Goal: Task Accomplishment & Management: Manage account settings

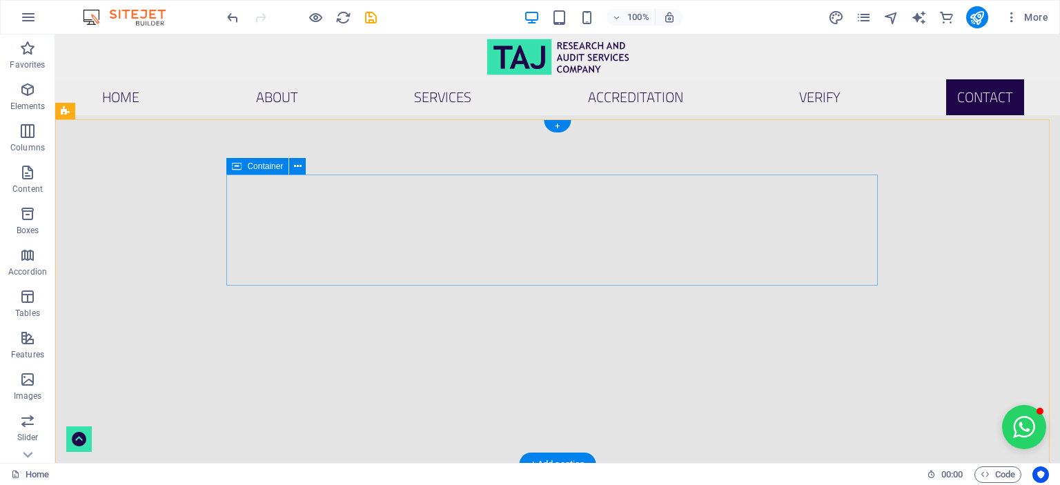
scroll to position [4101, 0]
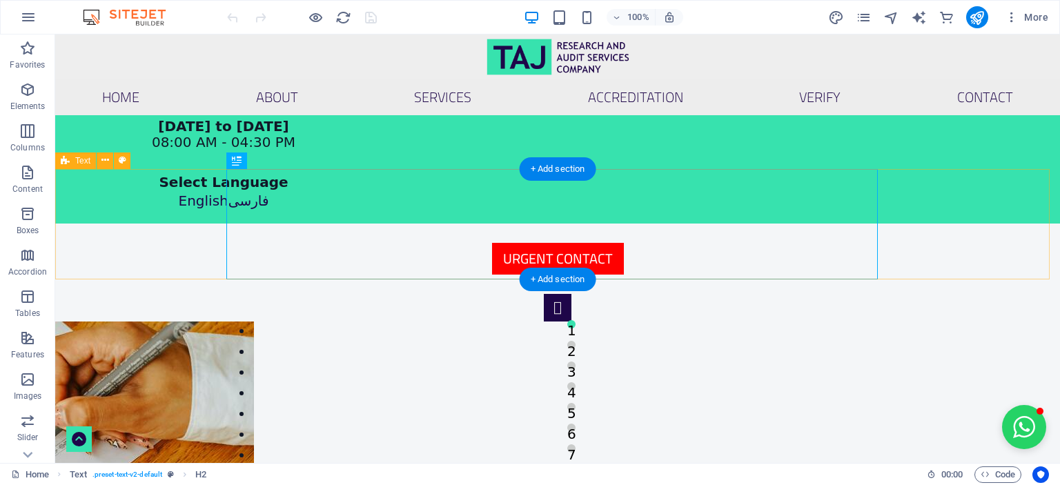
scroll to position [761, 0]
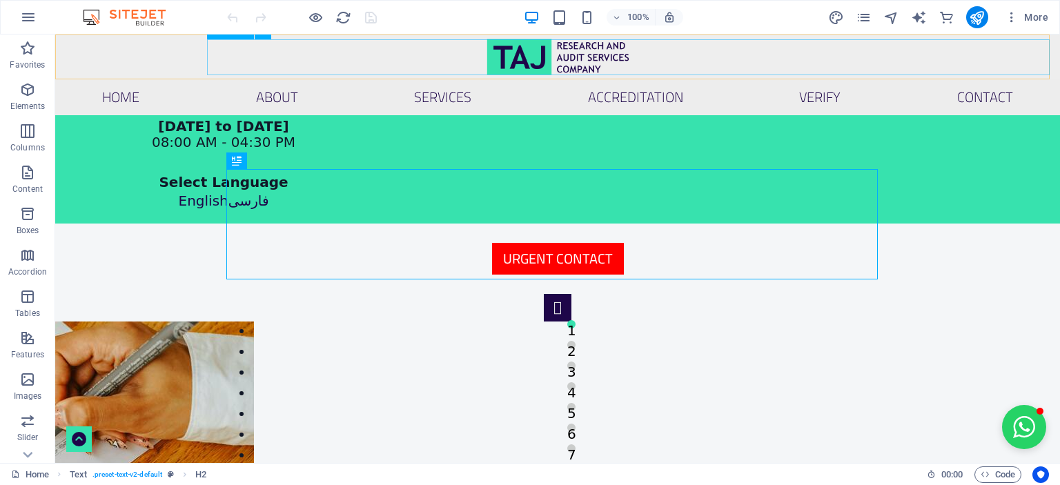
click at [853, 79] on nav "Home About Services ACCREDITATION VERIFY Contact" at bounding box center [557, 97] width 1005 height 36
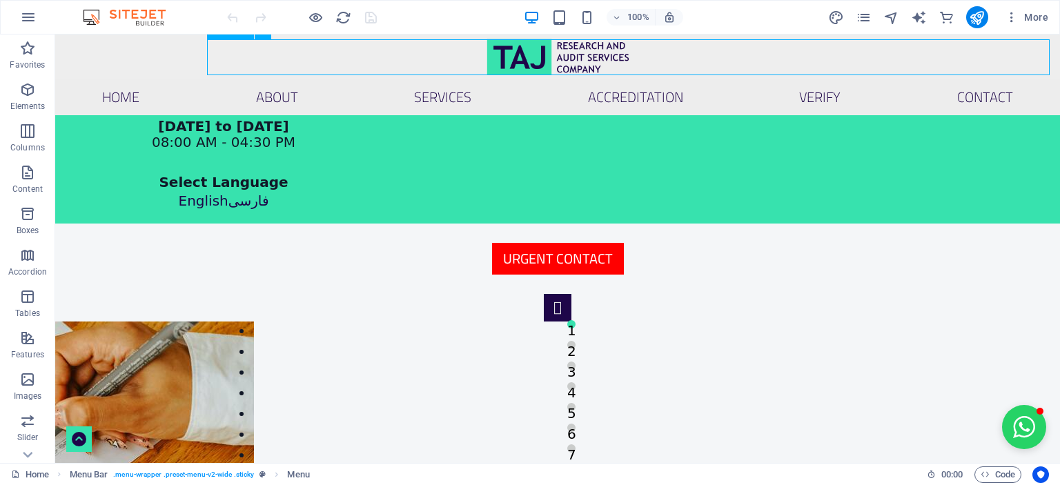
click at [853, 79] on nav "Home About Services ACCREDITATION VERIFY Contact" at bounding box center [557, 97] width 1005 height 36
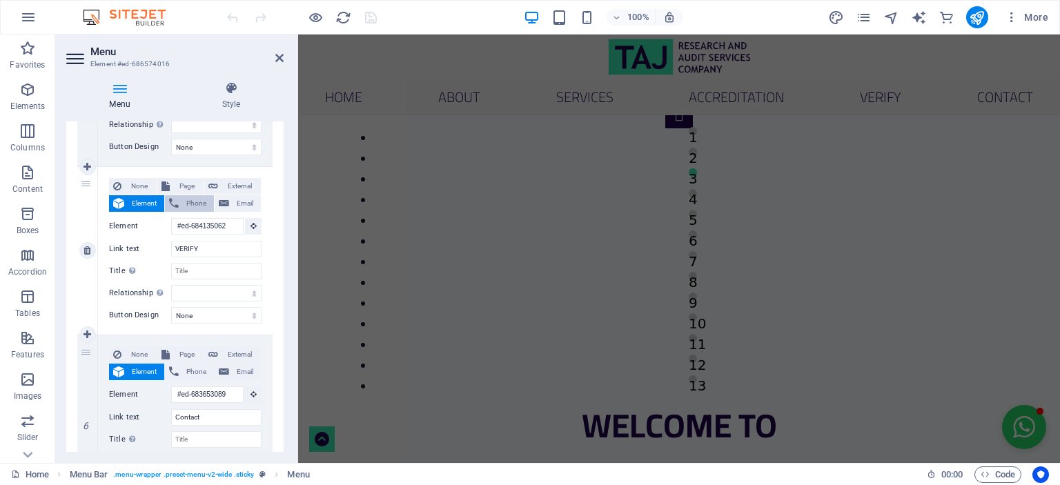
scroll to position [582, 0]
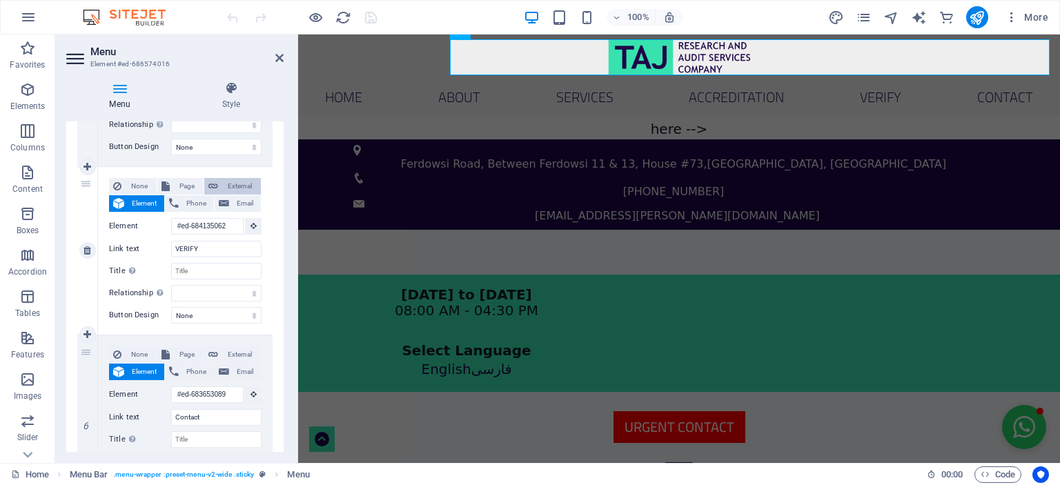
click at [243, 186] on span "External" at bounding box center [239, 186] width 35 height 17
select select
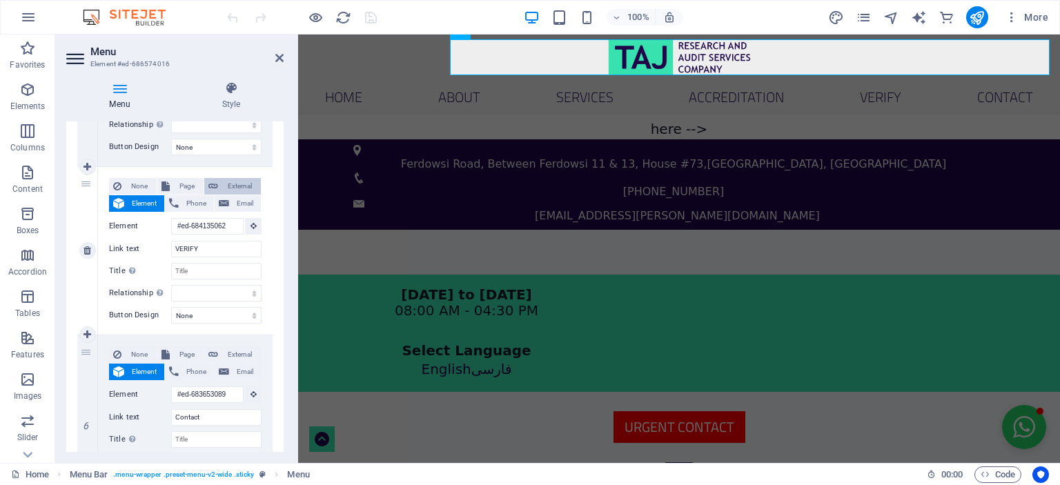
select select "blank"
select select
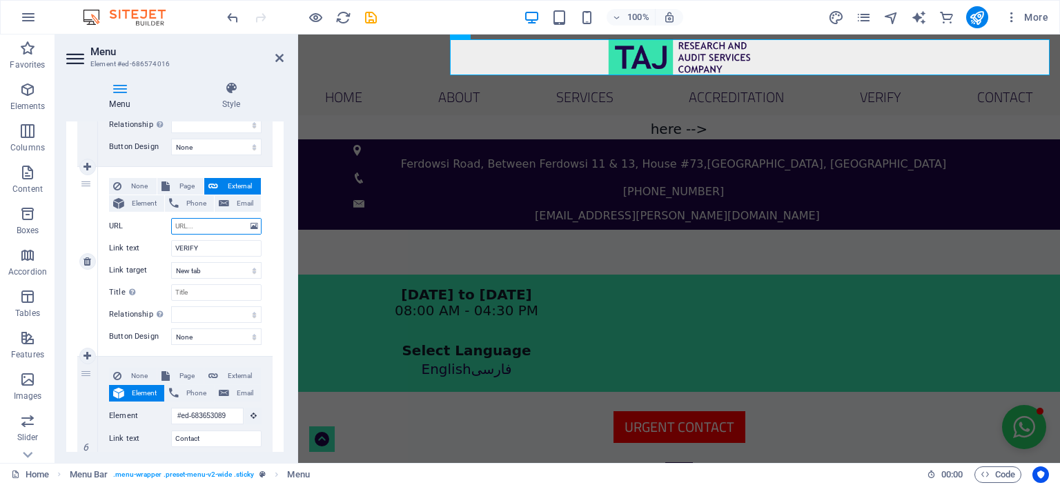
click at [203, 226] on input "URL" at bounding box center [216, 226] width 90 height 17
click at [216, 226] on input "URL" at bounding box center [216, 226] width 90 height 17
paste input "[URL][PERSON_NAME][DOMAIN_NAME]"
type input "[URL][PERSON_NAME][DOMAIN_NAME]"
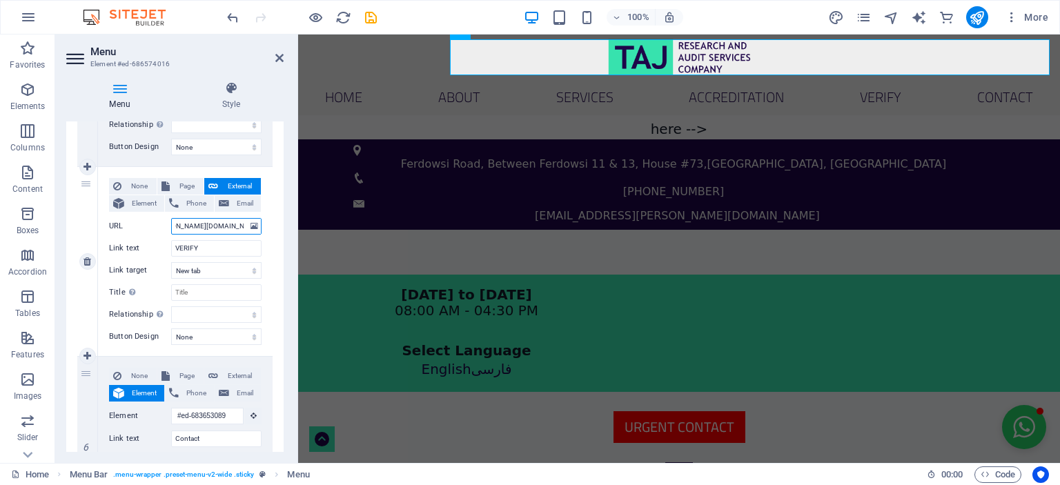
select select
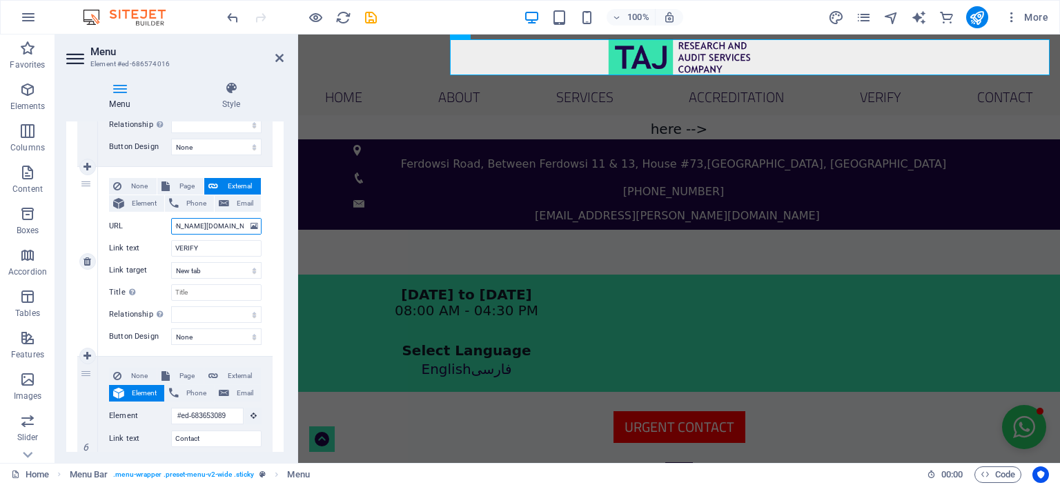
select select
type input "[URL][PERSON_NAME][DOMAIN_NAME]"
click at [220, 268] on select "New tab Same tab Overlay" at bounding box center [216, 270] width 90 height 17
select select
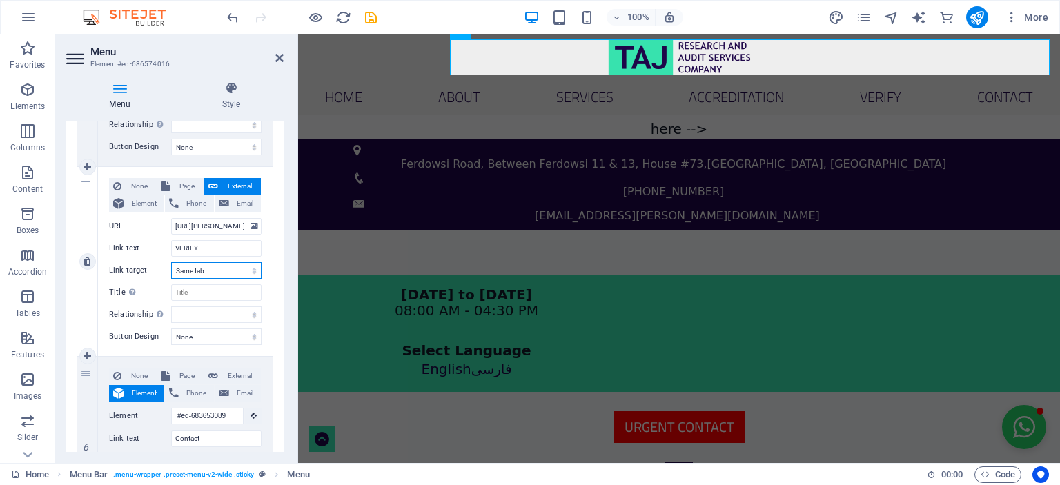
click at [171, 262] on select "New tab Same tab Overlay" at bounding box center [216, 270] width 90 height 17
select select
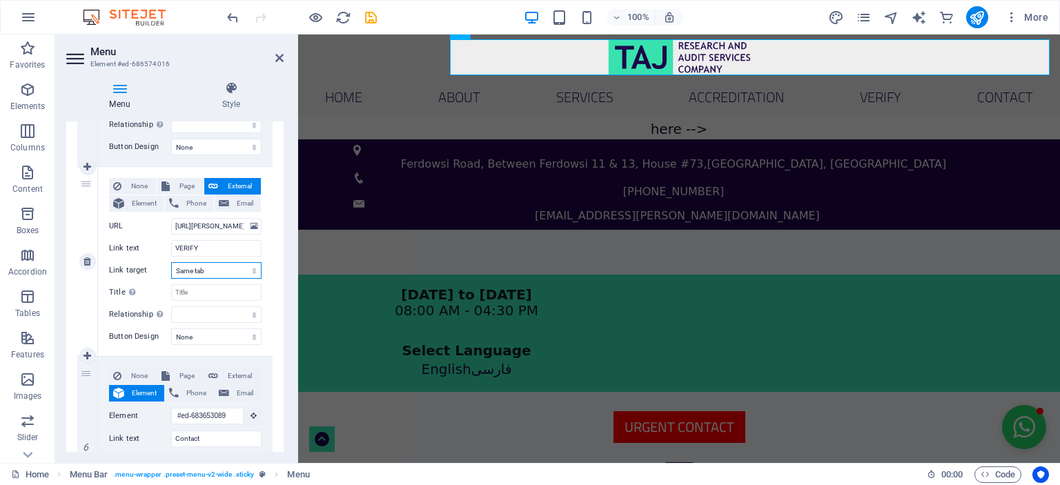
select select
click at [373, 17] on icon "save" at bounding box center [371, 18] width 16 height 16
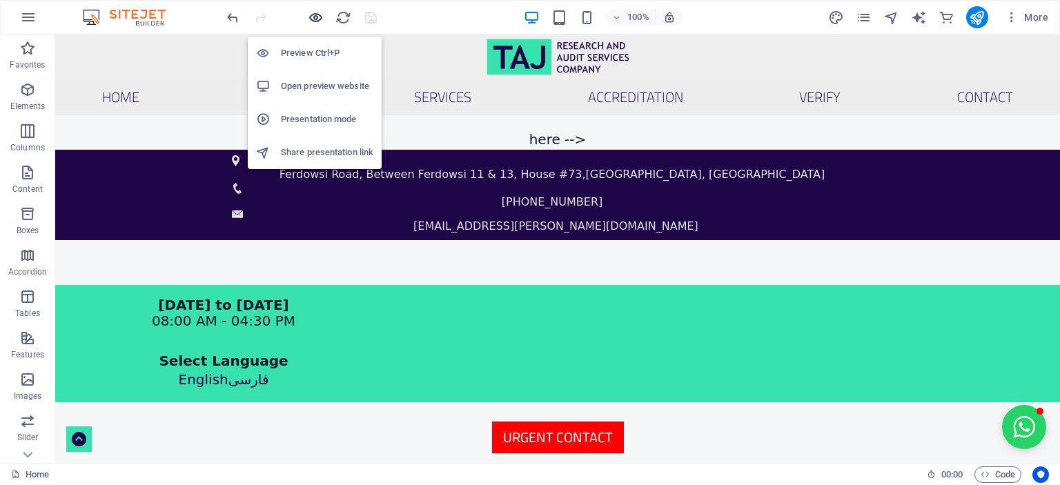
click at [315, 16] on icon "button" at bounding box center [316, 18] width 16 height 16
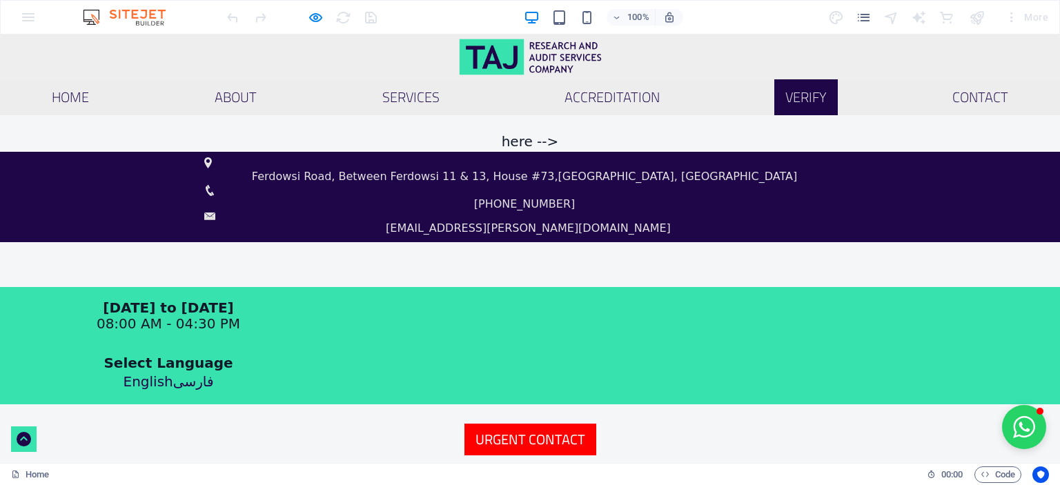
click at [838, 79] on link "VERIFY" at bounding box center [805, 97] width 63 height 36
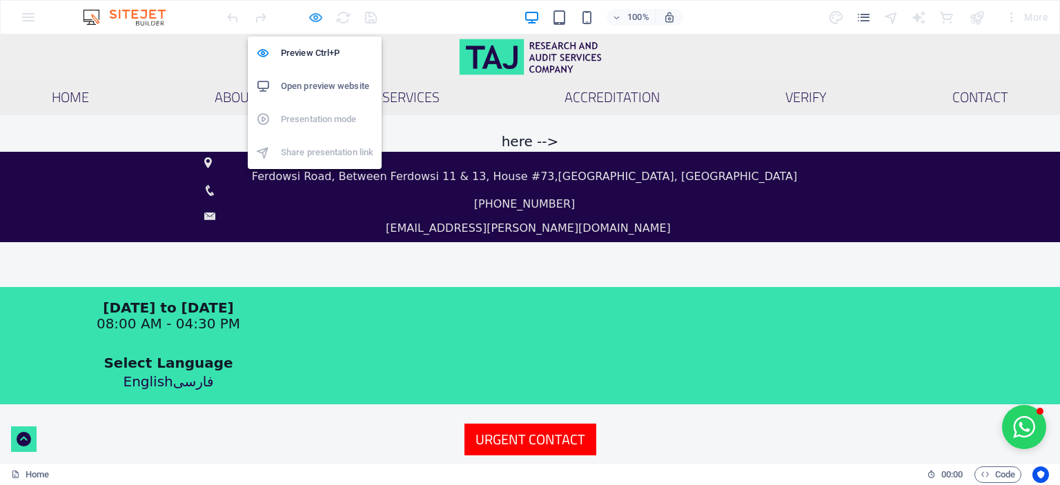
click at [317, 18] on icon "button" at bounding box center [316, 18] width 16 height 16
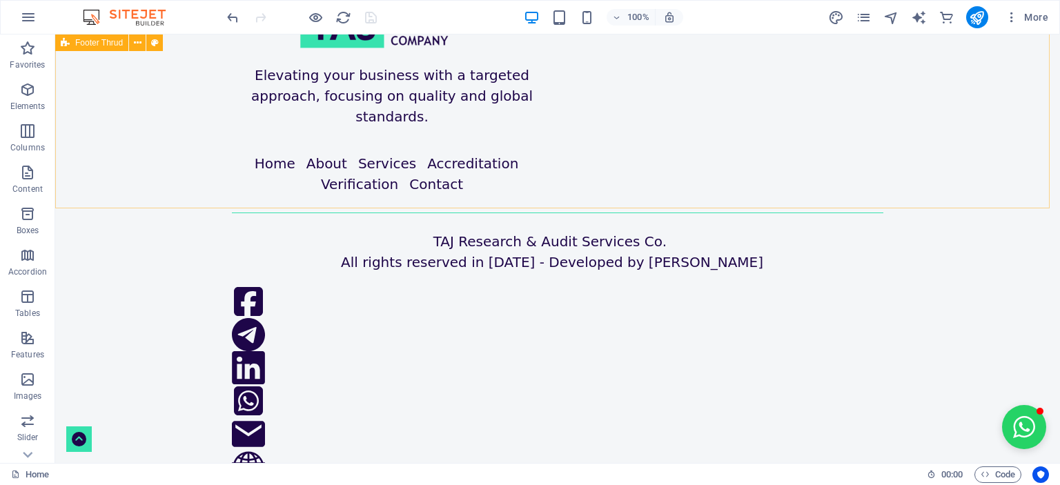
scroll to position [168, 0]
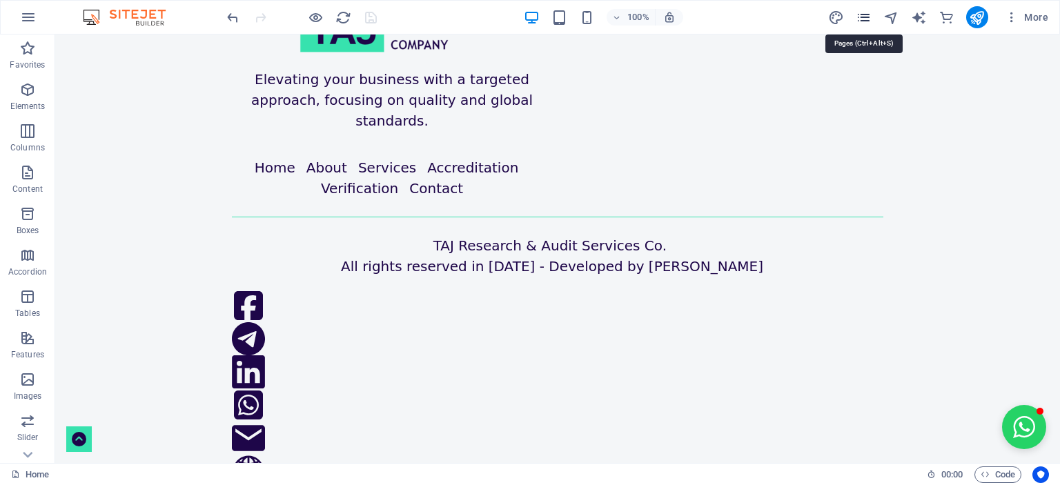
click at [864, 16] on icon "pages" at bounding box center [864, 18] width 16 height 16
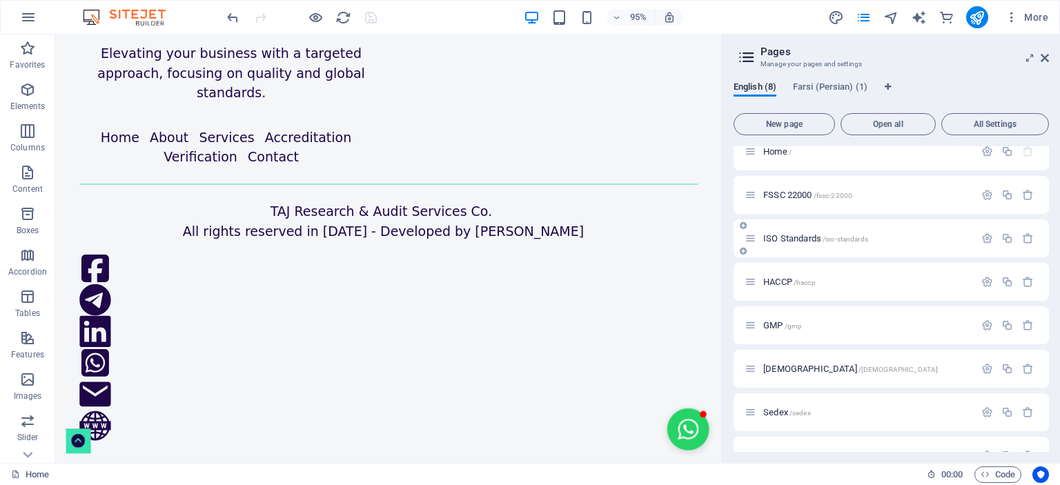
scroll to position [0, 0]
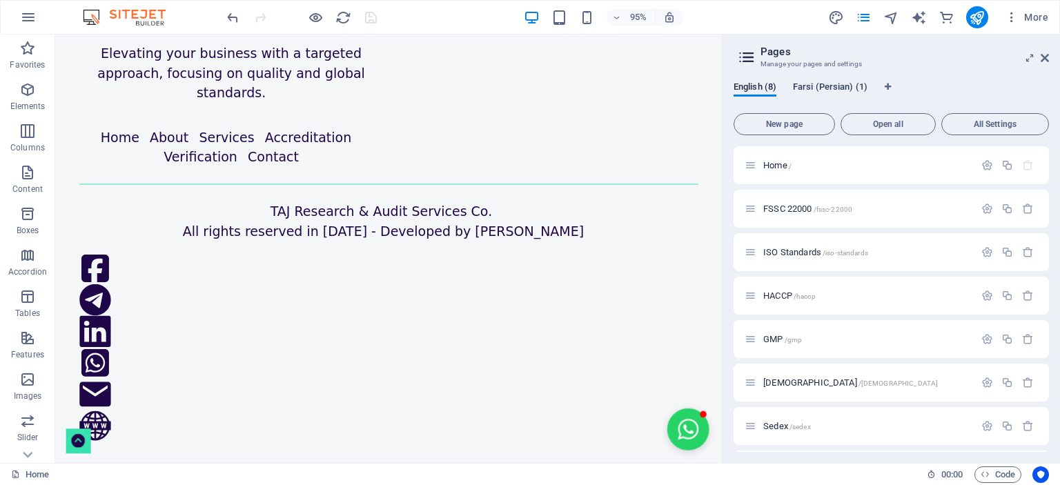
click at [829, 84] on span "Farsi (Persian) (1)" at bounding box center [830, 88] width 75 height 19
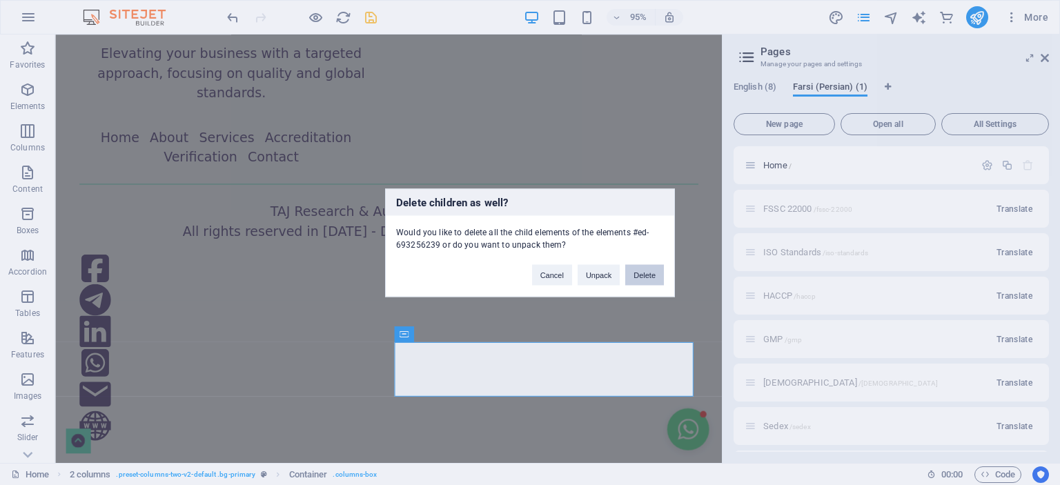
drag, startPoint x: 640, startPoint y: 272, endPoint x: 617, endPoint y: 250, distance: 32.2
click at [640, 272] on button "Delete" at bounding box center [644, 274] width 39 height 21
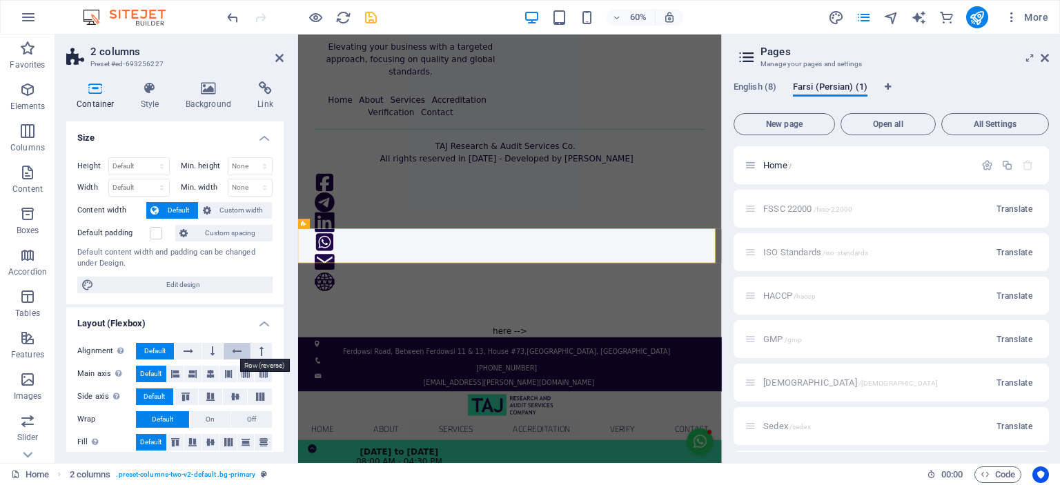
click at [237, 351] on icon at bounding box center [237, 351] width 10 height 17
click at [210, 350] on icon at bounding box center [212, 351] width 4 height 17
click at [259, 350] on icon at bounding box center [261, 351] width 4 height 17
click at [237, 351] on icon at bounding box center [237, 351] width 10 height 17
click at [210, 375] on icon at bounding box center [210, 374] width 8 height 17
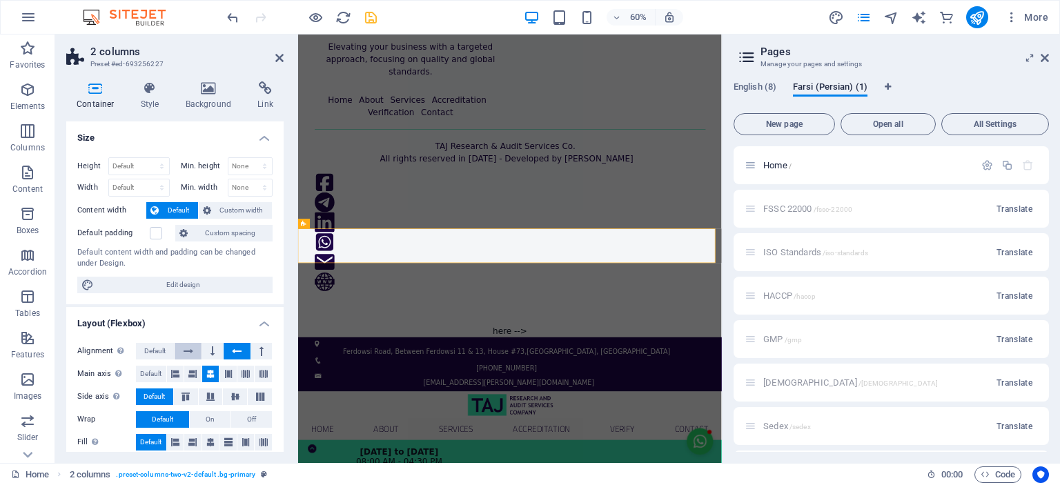
click at [189, 350] on icon at bounding box center [189, 351] width 10 height 17
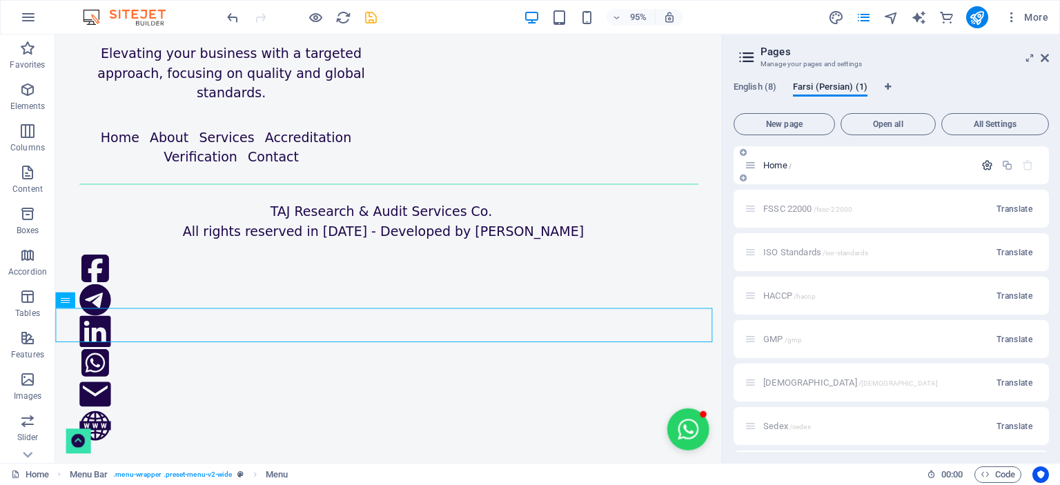
click at [983, 166] on icon "button" at bounding box center [987, 165] width 12 height 12
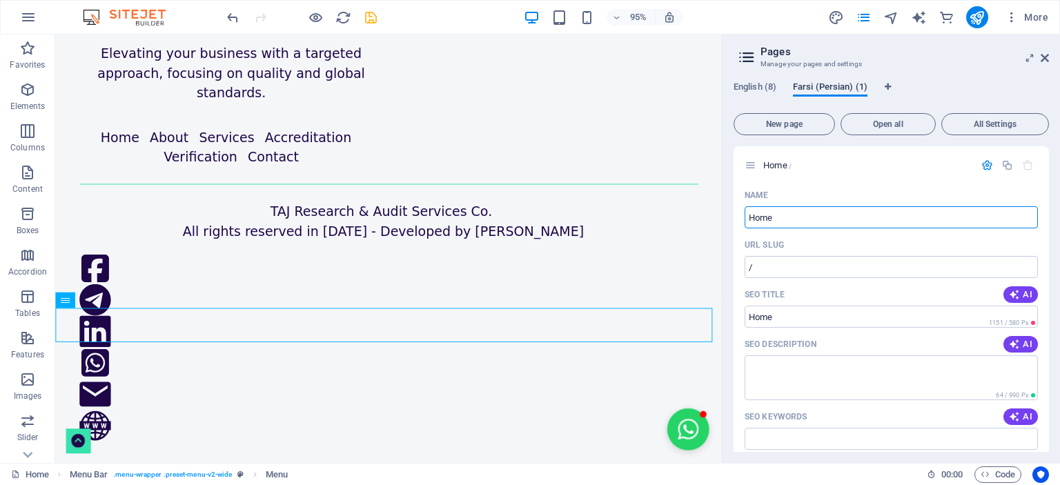
click at [847, 86] on span "Farsi (Persian) (1)" at bounding box center [830, 88] width 75 height 19
click at [758, 85] on span "English (8)" at bounding box center [755, 88] width 43 height 19
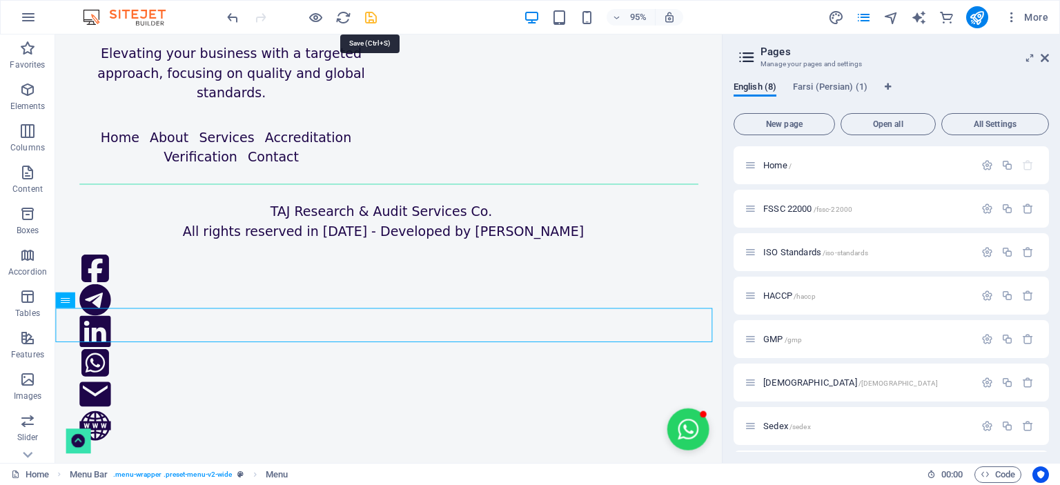
click at [371, 16] on icon "save" at bounding box center [371, 18] width 16 height 16
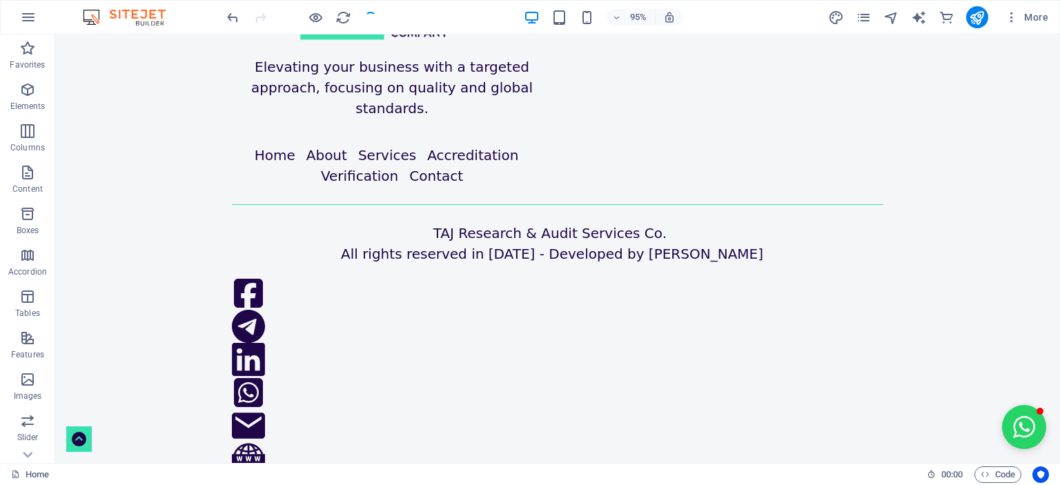
scroll to position [168, 0]
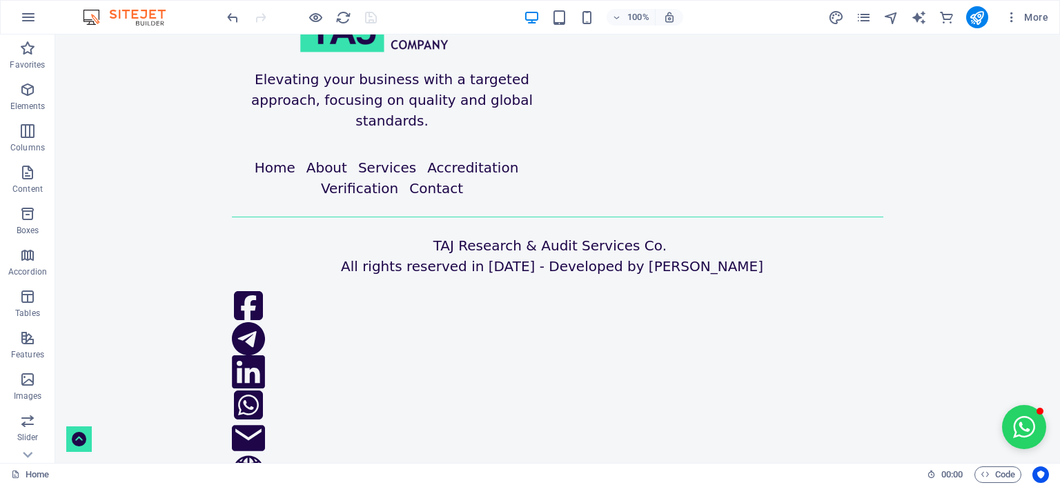
click at [582, 253] on body "Skip to main content Certificate: AF030825A Certificate Registration No. AF0308…" at bounding box center [557, 90] width 1005 height 429
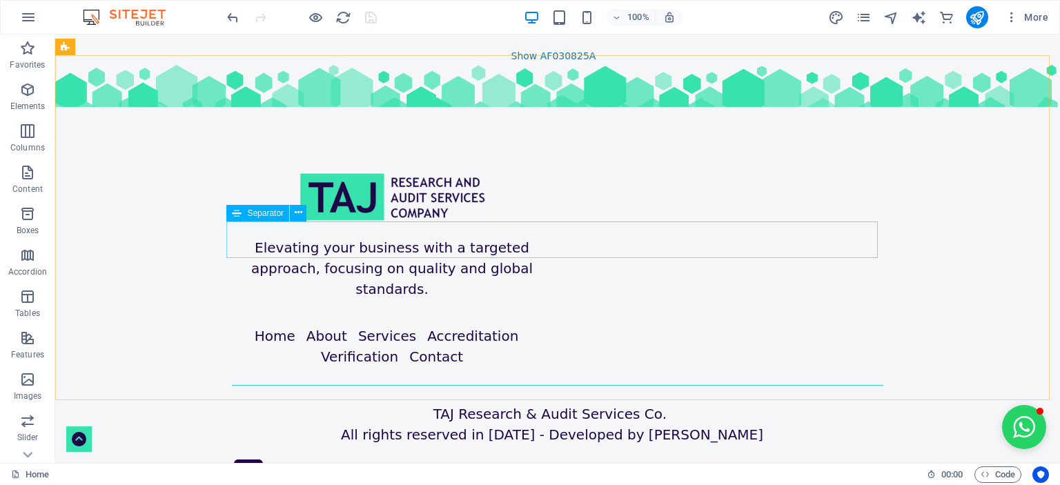
scroll to position [69, 0]
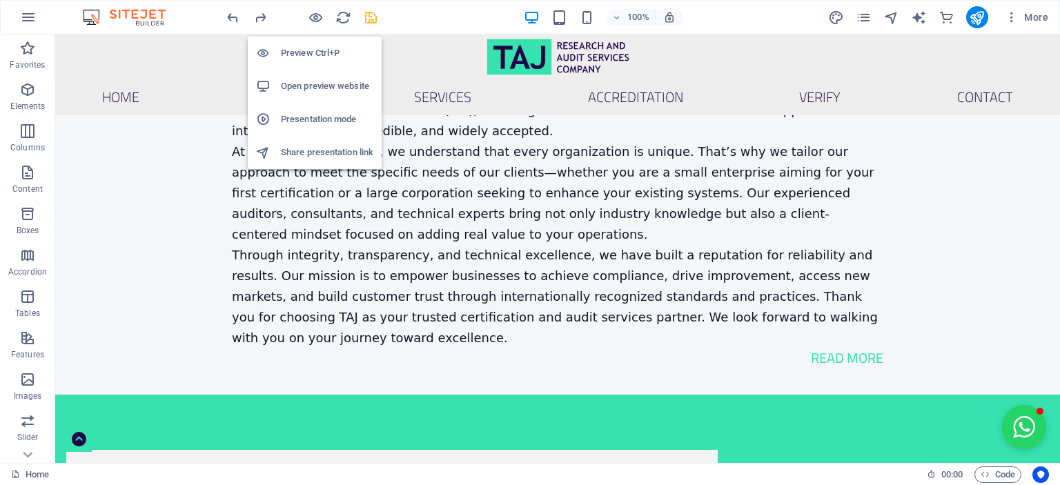
drag, startPoint x: 311, startPoint y: 17, endPoint x: 364, endPoint y: 75, distance: 79.2
click at [311, 17] on icon "button" at bounding box center [316, 18] width 16 height 16
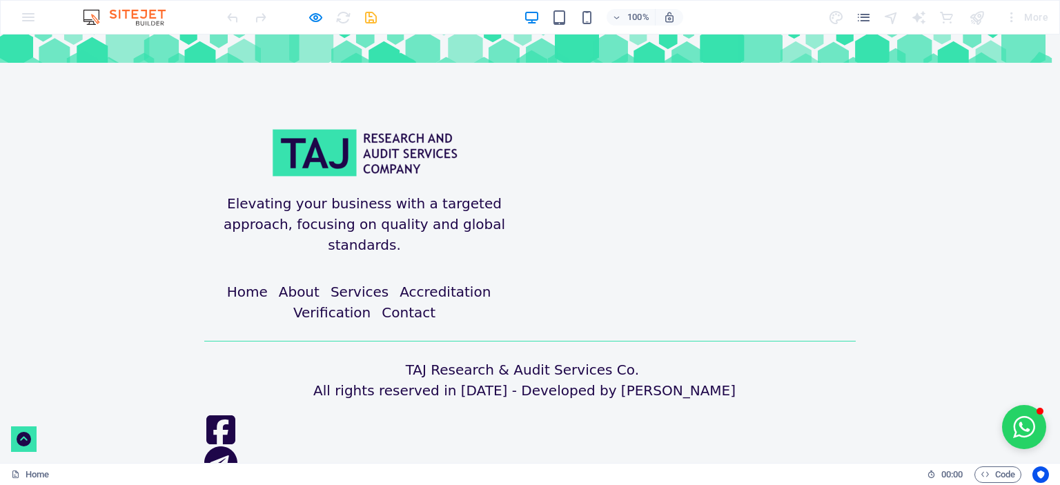
scroll to position [0, 0]
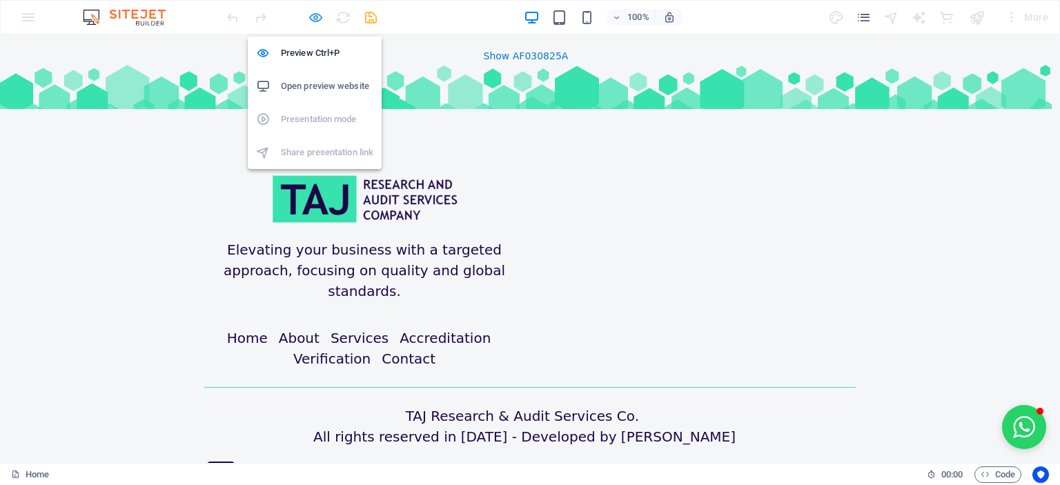
click at [314, 19] on icon "button" at bounding box center [316, 18] width 16 height 16
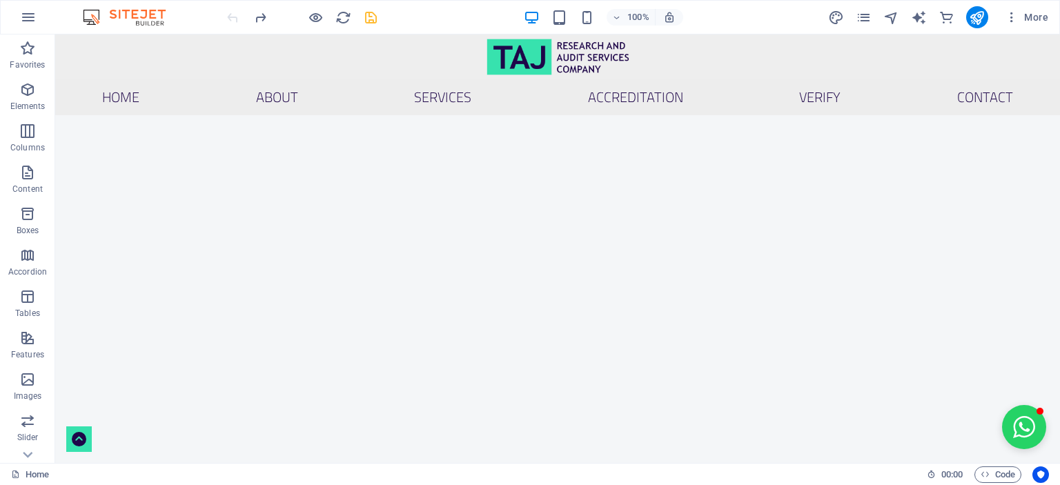
scroll to position [4558, 0]
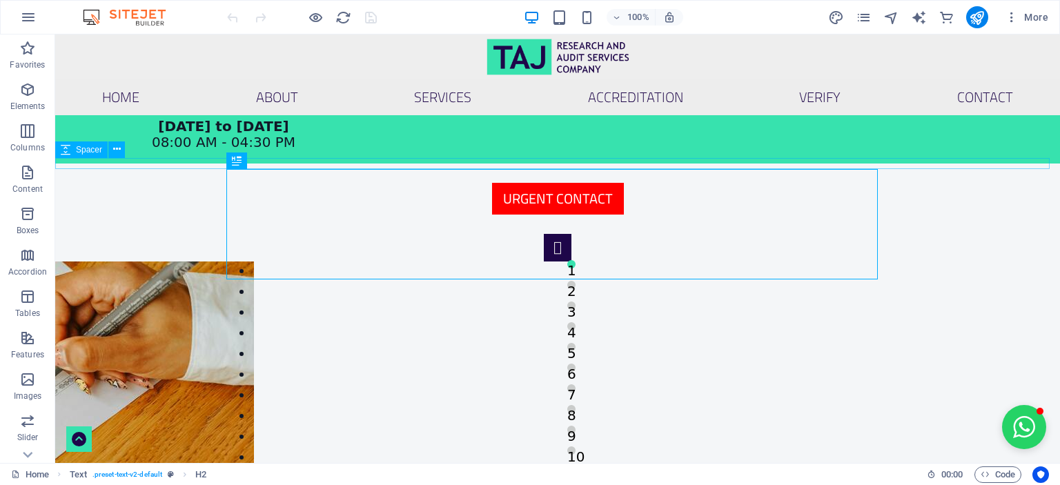
scroll to position [761, 0]
click at [850, 79] on nav "Home About Services ACCREDITATION VERIFY Contact" at bounding box center [557, 97] width 1005 height 36
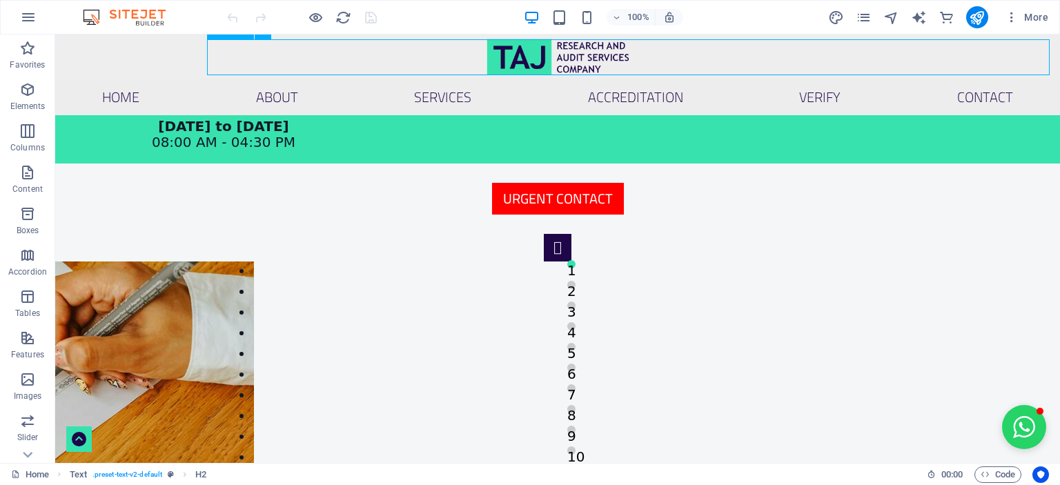
click at [850, 79] on nav "Home About Services ACCREDITATION VERIFY Contact" at bounding box center [557, 97] width 1005 height 36
select select
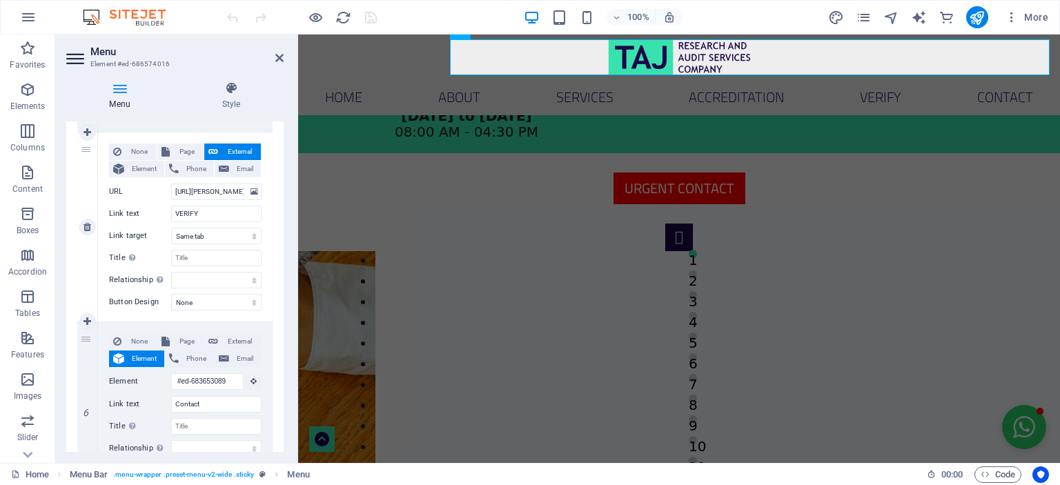
scroll to position [828, 0]
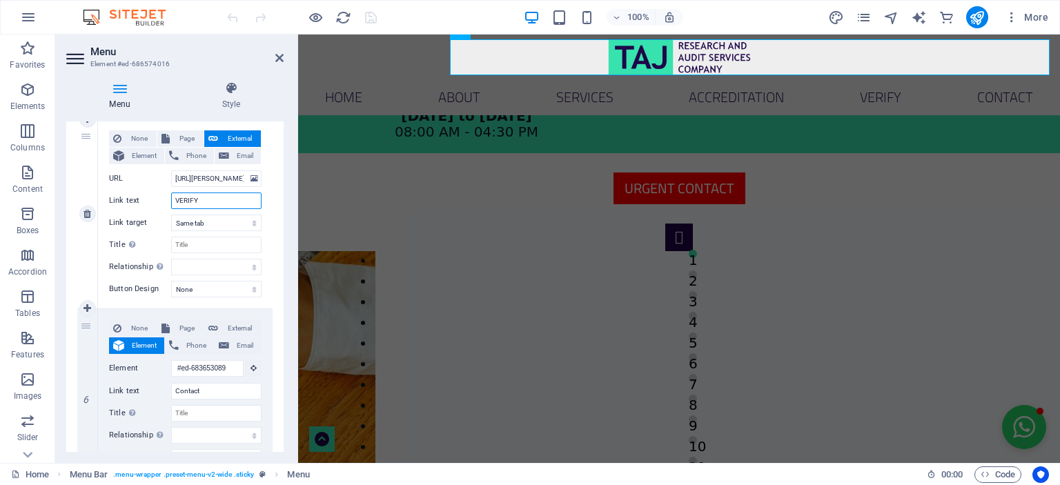
click at [211, 199] on input "VERIFY" at bounding box center [216, 201] width 90 height 17
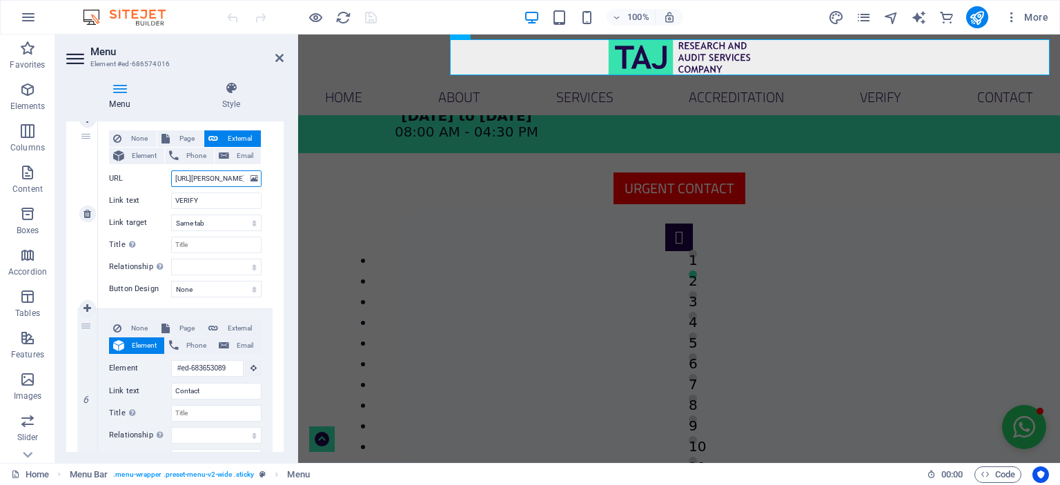
click at [209, 177] on input "[URL][PERSON_NAME][DOMAIN_NAME]" at bounding box center [216, 178] width 90 height 17
click at [985, 16] on icon "publish" at bounding box center [977, 18] width 16 height 16
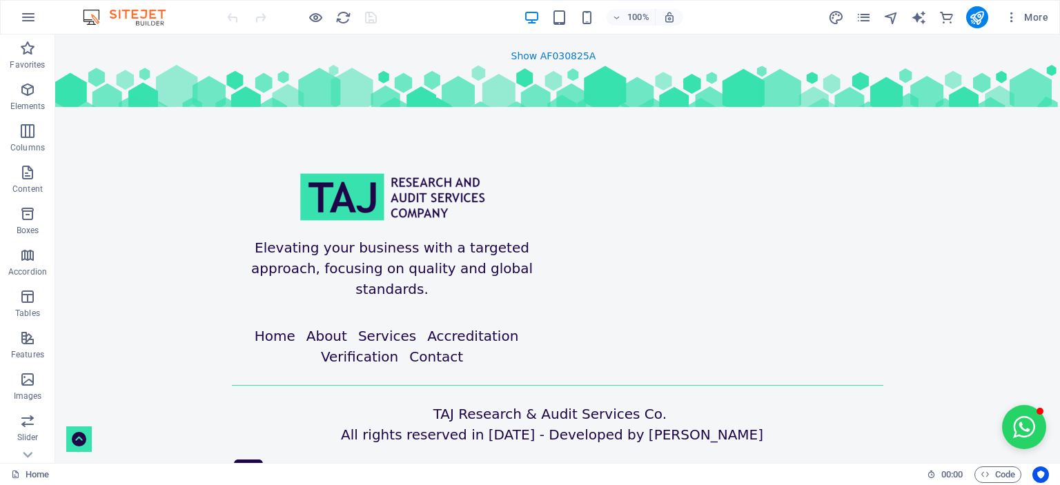
click at [548, 57] on link "Show AF030825A" at bounding box center [553, 55] width 85 height 11
click at [229, 50] on div "Show AF030825A" at bounding box center [557, 54] width 1005 height 21
click at [239, 68] on div "Elevating your business with a targeted approach, focusing on quality and globa…" at bounding box center [557, 388] width 1005 height 647
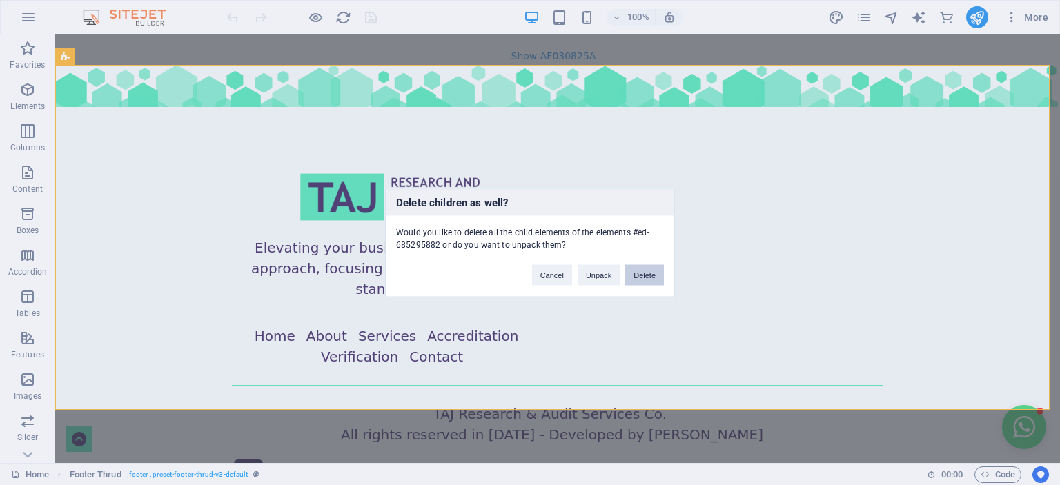
click at [646, 268] on button "Delete" at bounding box center [644, 274] width 39 height 21
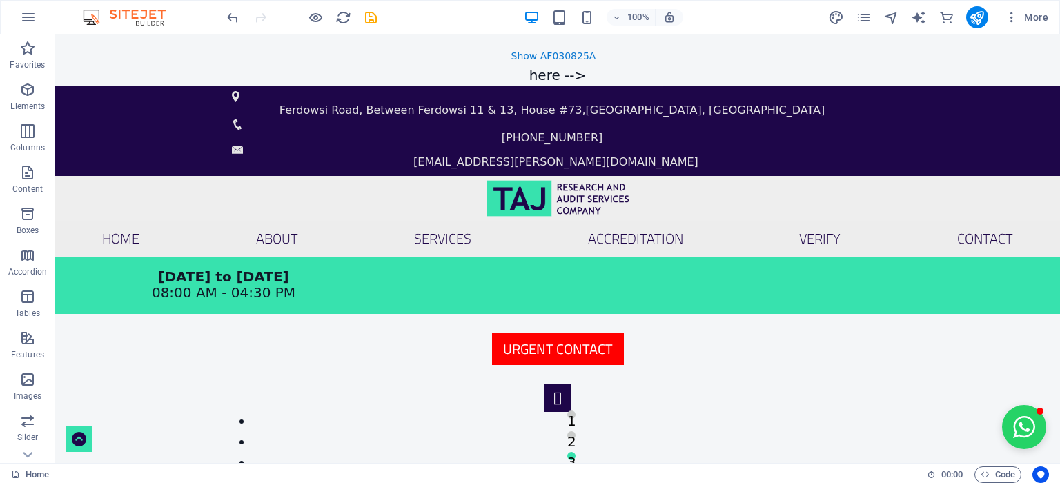
click at [580, 75] on body "Skip to main content Certificate: AF030825A Certificate Registration No. AF0308…" at bounding box center [557, 258] width 1005 height 429
click at [529, 77] on body "Skip to main content Certificate: AF030825A Certificate Registration No. AF0308…" at bounding box center [557, 258] width 1005 height 429
click at [156, 41] on html "Skip to main content Certificate: AF030825A Certificate Registration No. AF0308…" at bounding box center [557, 249] width 1005 height 429
drag, startPoint x: 331, startPoint y: 54, endPoint x: 287, endPoint y: 54, distance: 44.2
click at [287, 54] on div "Show AF030825A" at bounding box center [557, 54] width 1005 height 21
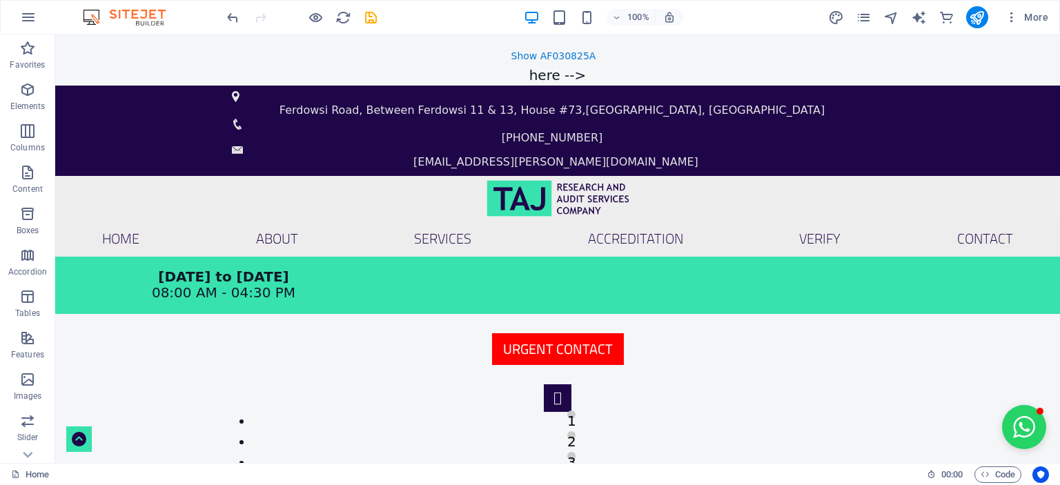
click at [287, 54] on div "Show AF030825A" at bounding box center [557, 54] width 1005 height 21
click at [561, 77] on body "Skip to main content Certificate: AF030825A Certificate Registration No. AF0308…" at bounding box center [557, 258] width 1005 height 429
click at [658, 61] on div "Show AF030825A" at bounding box center [557, 54] width 1005 height 21
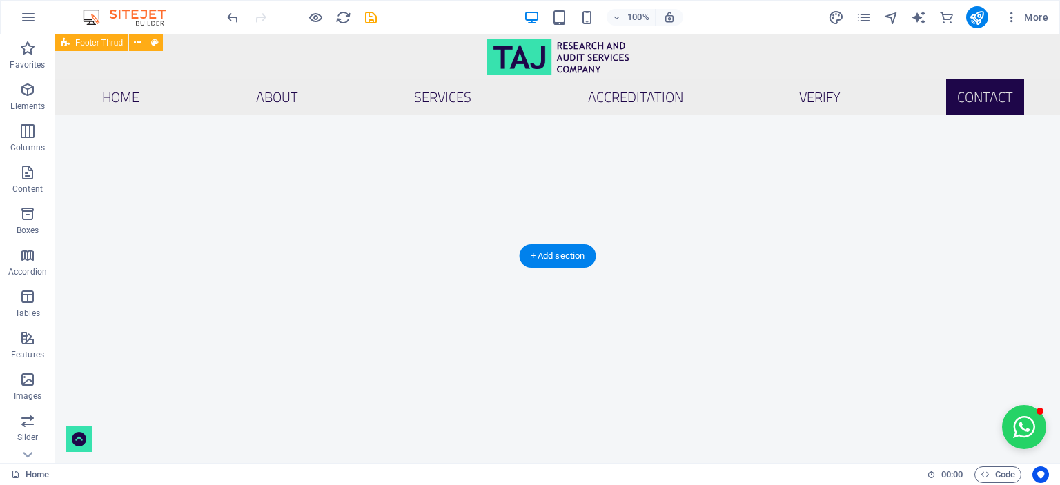
scroll to position [4228, 0]
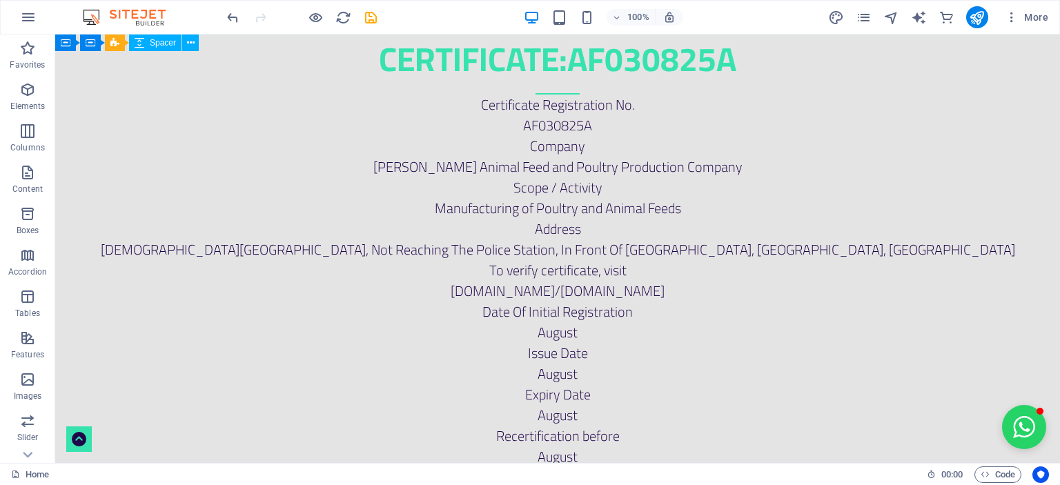
scroll to position [0, 0]
click at [246, 95] on article "Certificate: AF030825A Certificate Registration No. AF030825A Company Ansar Dan…" at bounding box center [557, 303] width 1005 height 537
click at [193, 46] on icon at bounding box center [191, 43] width 8 height 14
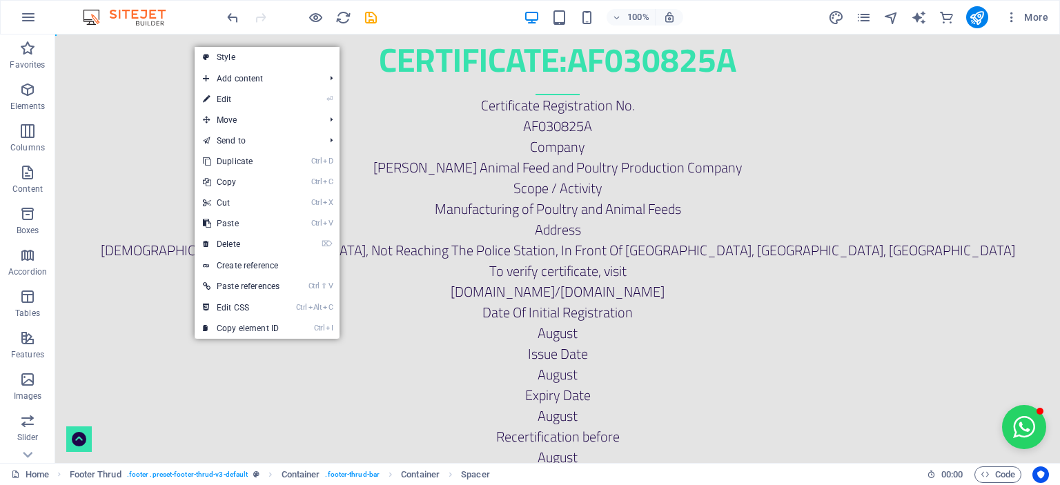
click at [62, 44] on h2 "Certificate: AF030825A" at bounding box center [557, 65] width 1005 height 61
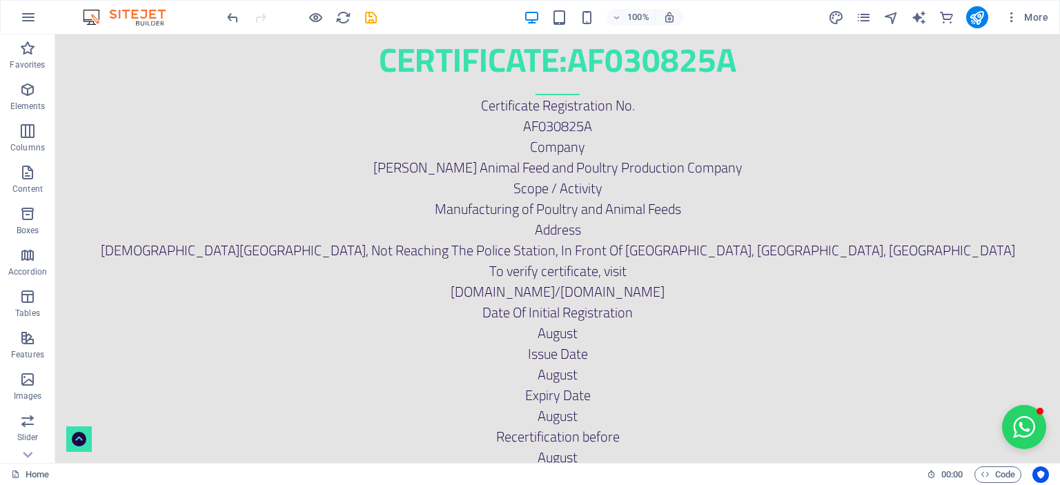
click at [152, 93] on h2 "Certificate: AF030825A" at bounding box center [557, 65] width 1005 height 61
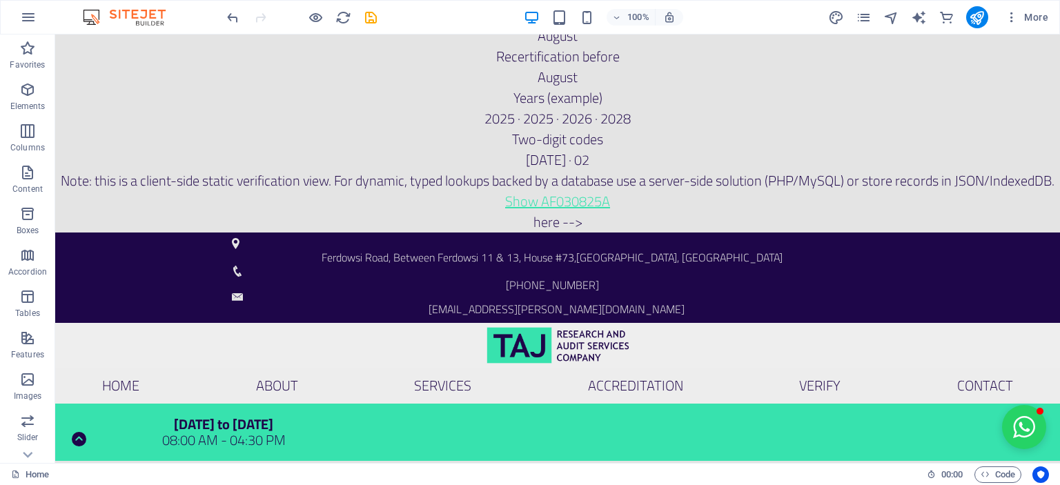
scroll to position [414, 0]
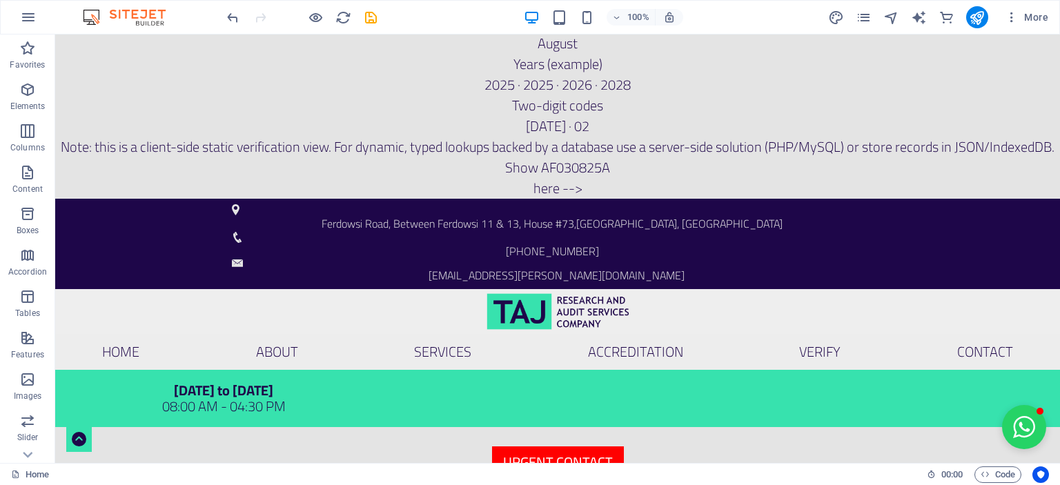
click at [588, 180] on link "Show AF030825A" at bounding box center [557, 168] width 105 height 26
click at [28, 400] on icon "button" at bounding box center [27, 394] width 17 height 17
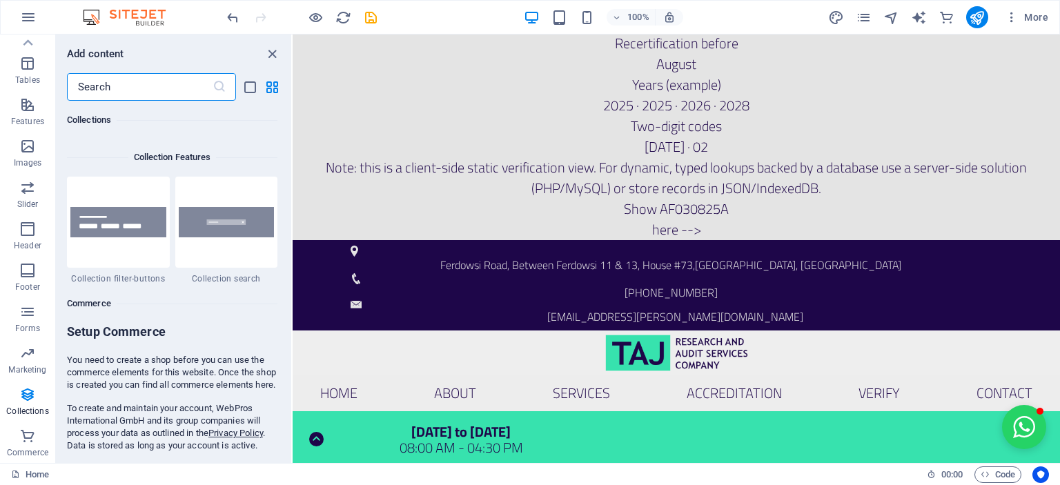
scroll to position [13117, 0]
click at [523, 169] on p "Note: this is a client-side static verification view. For dynamic, typed lookup…" at bounding box center [676, 177] width 767 height 41
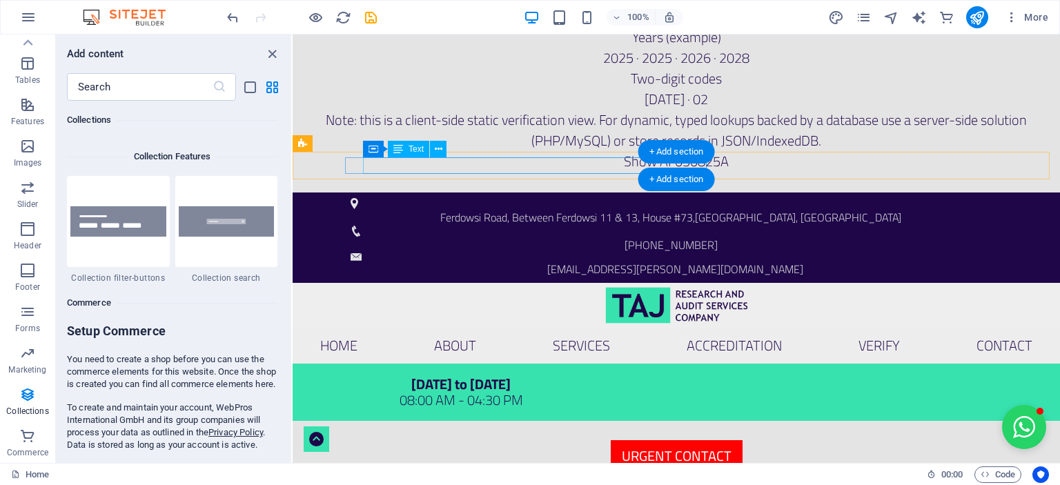
scroll to position [483, 0]
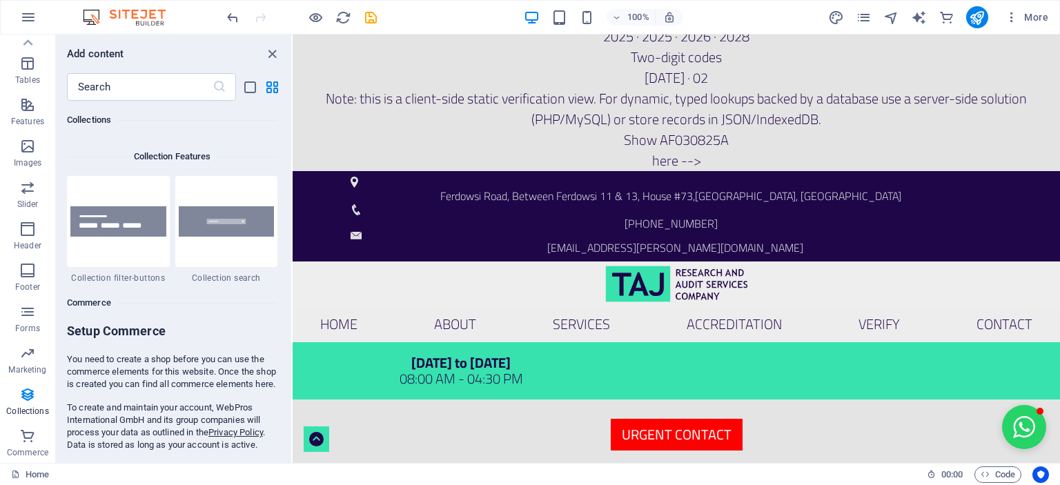
click at [481, 130] on div "Show AF030825A" at bounding box center [676, 140] width 767 height 21
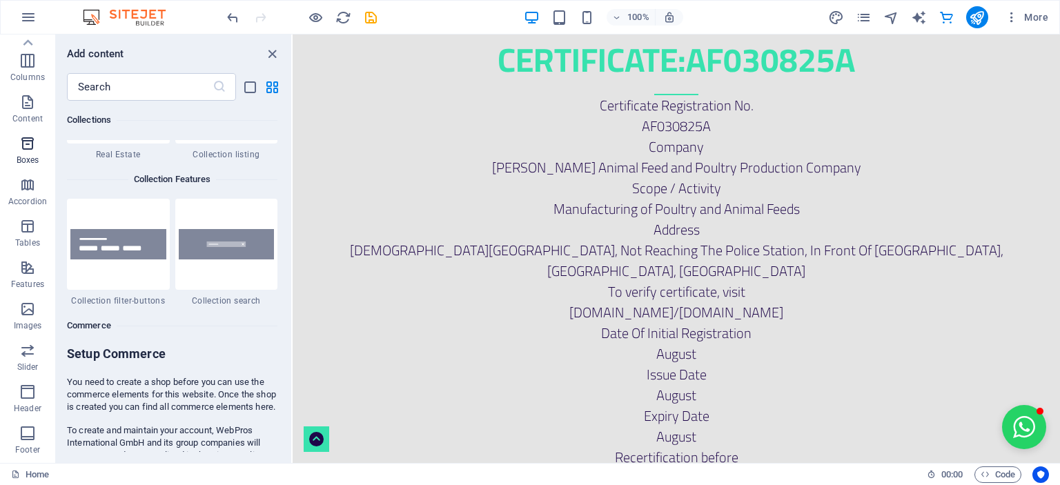
scroll to position [0, 0]
click at [25, 99] on span "Elements" at bounding box center [27, 97] width 55 height 33
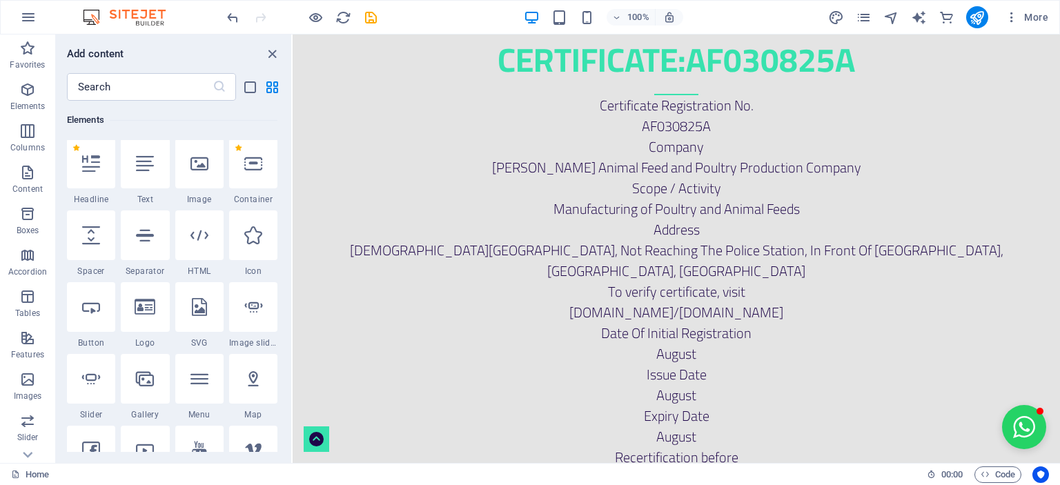
scroll to position [146, 0]
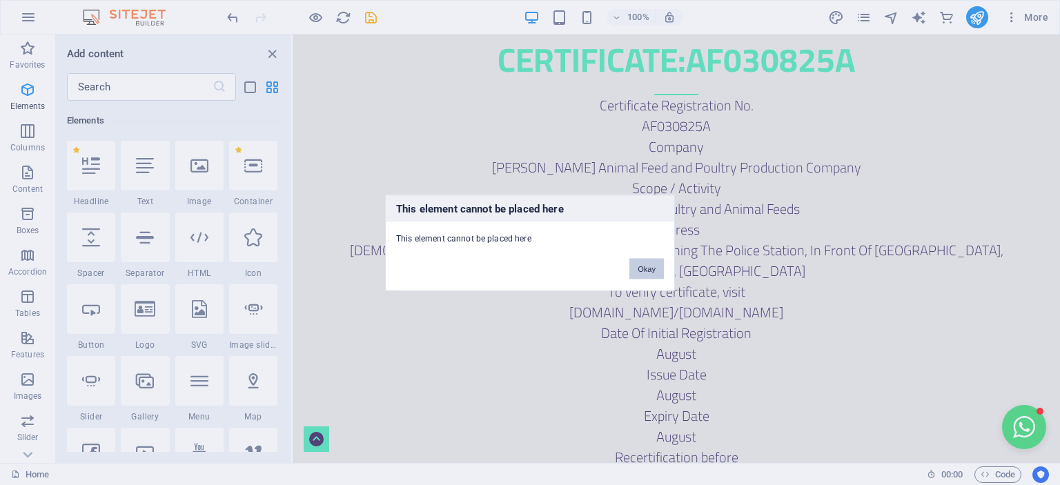
click at [651, 273] on button "Okay" at bounding box center [646, 268] width 35 height 21
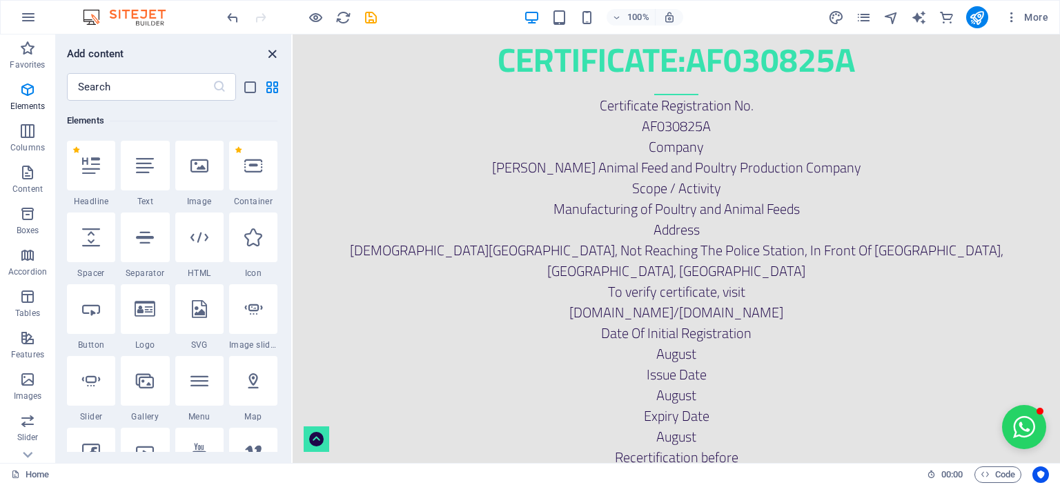
click at [273, 55] on icon "close panel" at bounding box center [272, 54] width 16 height 16
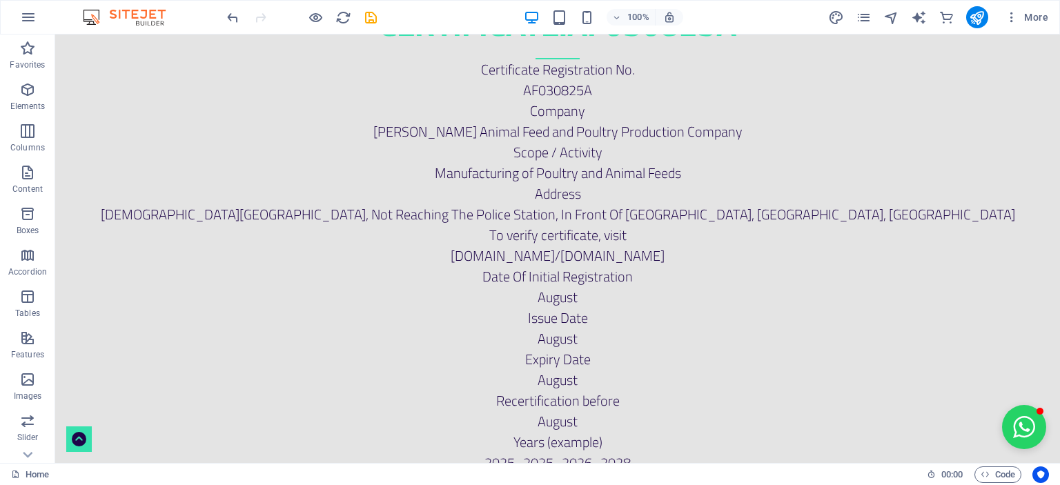
scroll to position [0, 0]
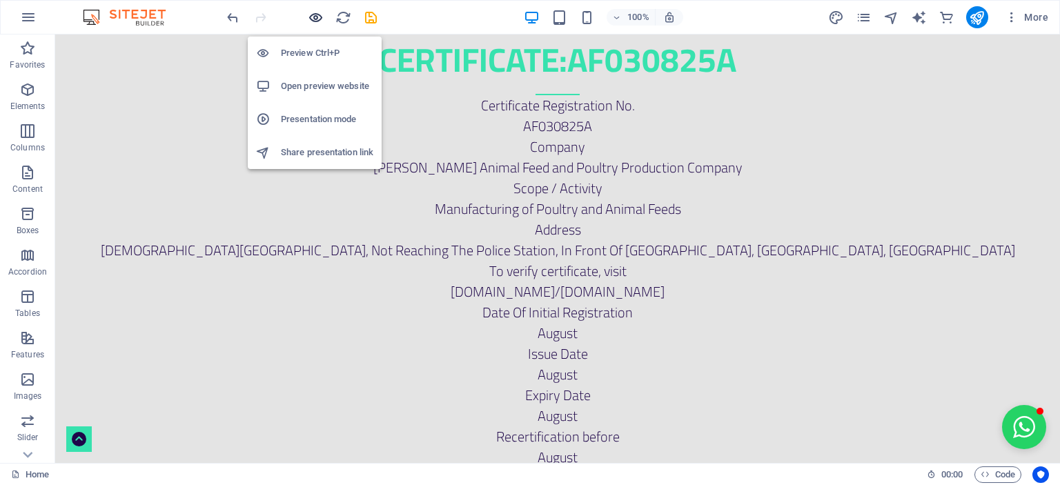
click at [313, 19] on icon "button" at bounding box center [316, 18] width 16 height 16
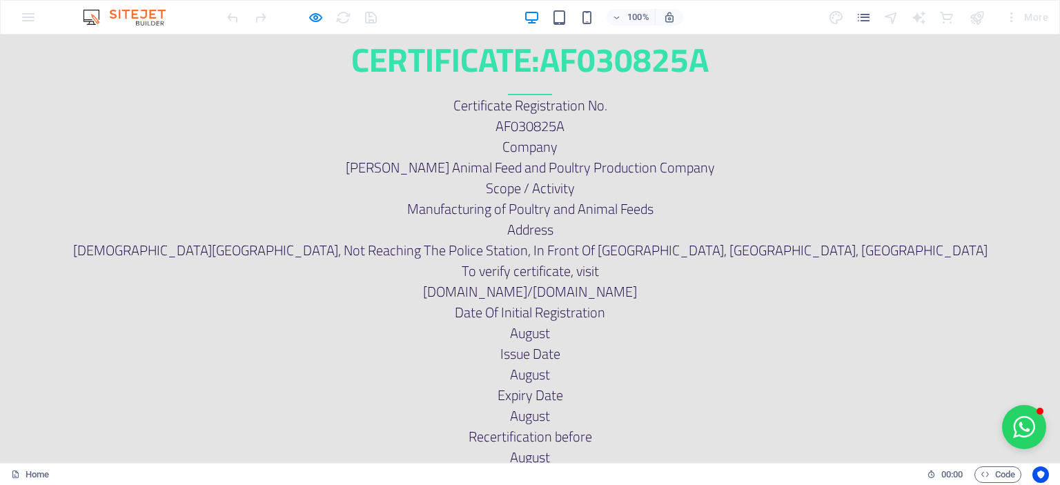
click at [539, 131] on div "AF030825A" at bounding box center [530, 126] width 1060 height 21
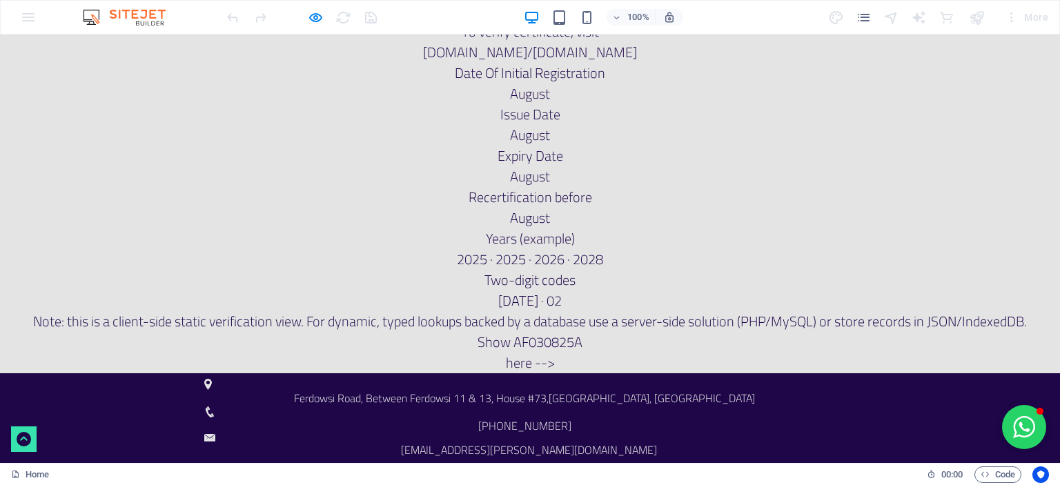
scroll to position [276, 0]
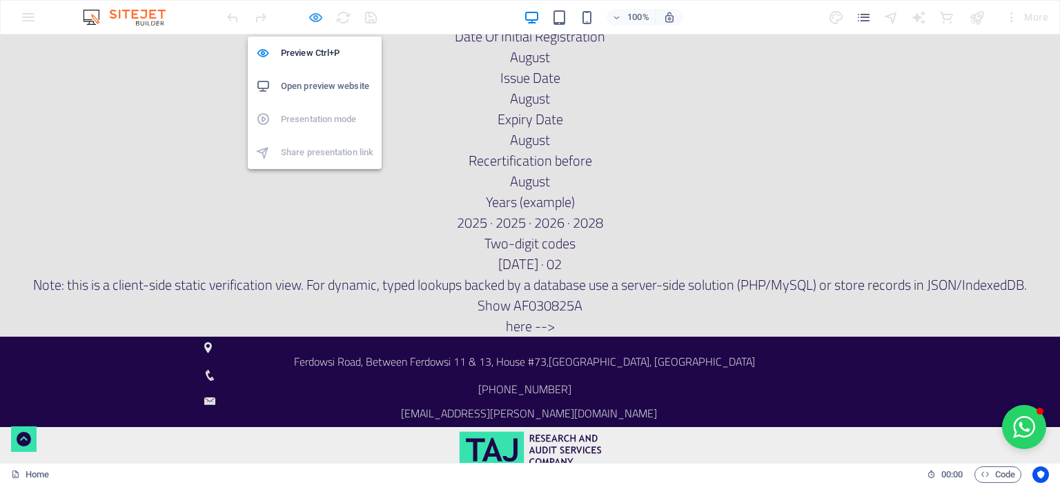
click at [314, 20] on icon "button" at bounding box center [316, 18] width 16 height 16
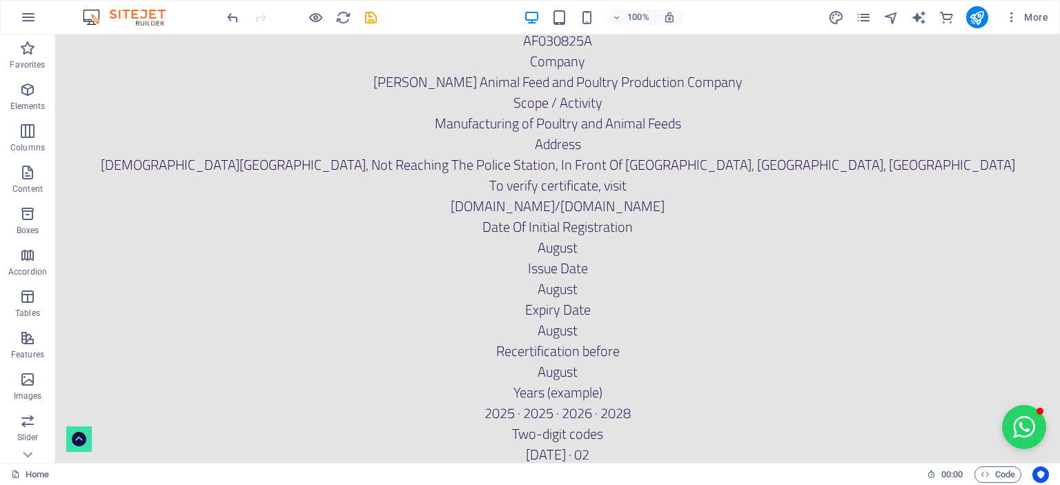
scroll to position [0, 0]
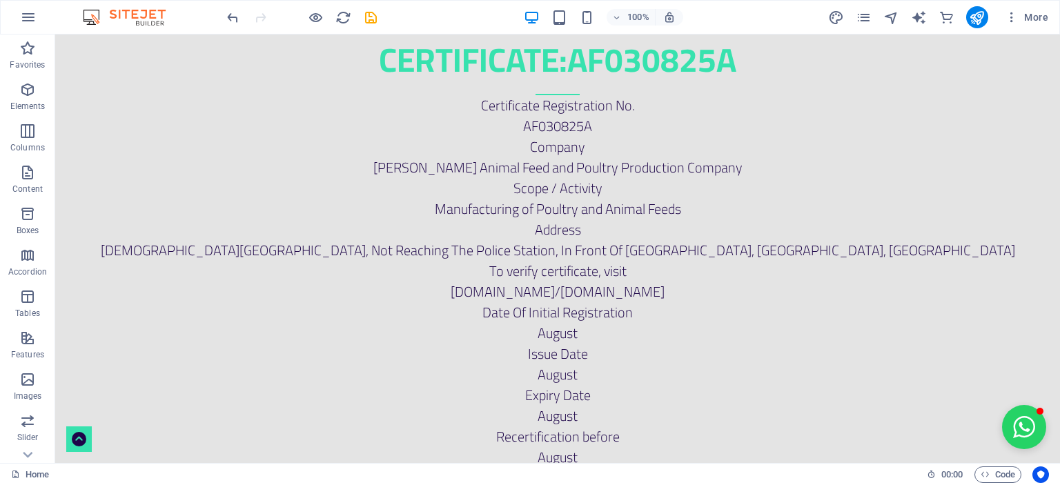
click at [538, 62] on h2 "Certificate: AF030825A" at bounding box center [557, 65] width 1005 height 61
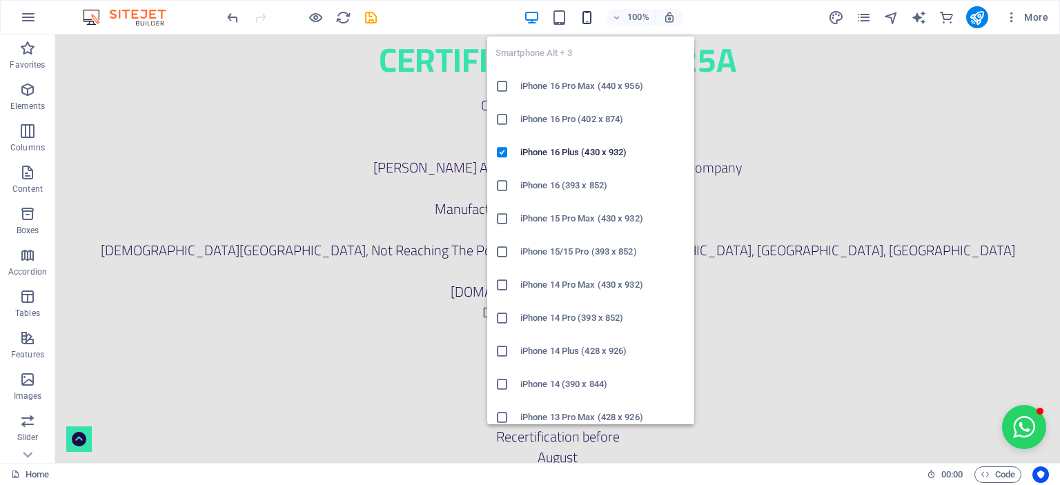
click at [591, 16] on icon "button" at bounding box center [587, 18] width 16 height 16
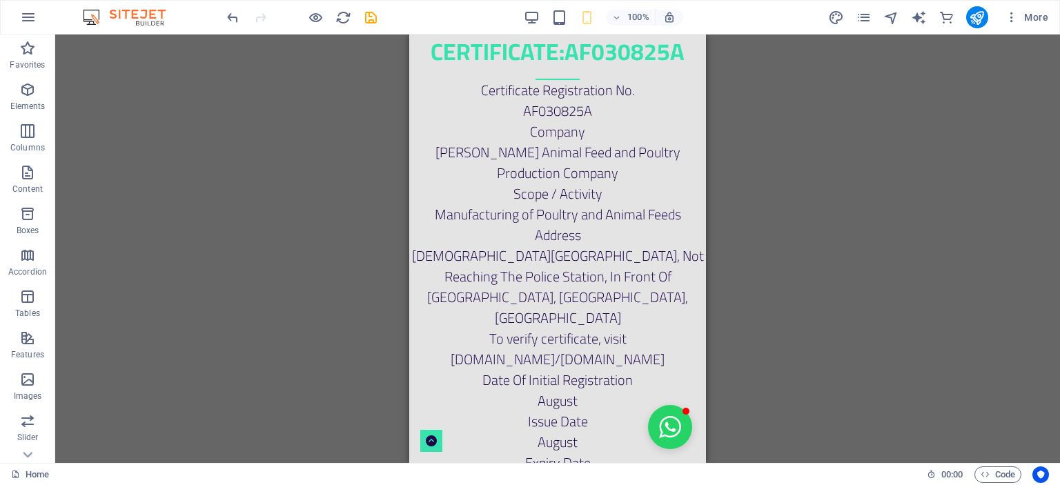
click at [510, 184] on div "Scope / Activity" at bounding box center [557, 194] width 297 height 21
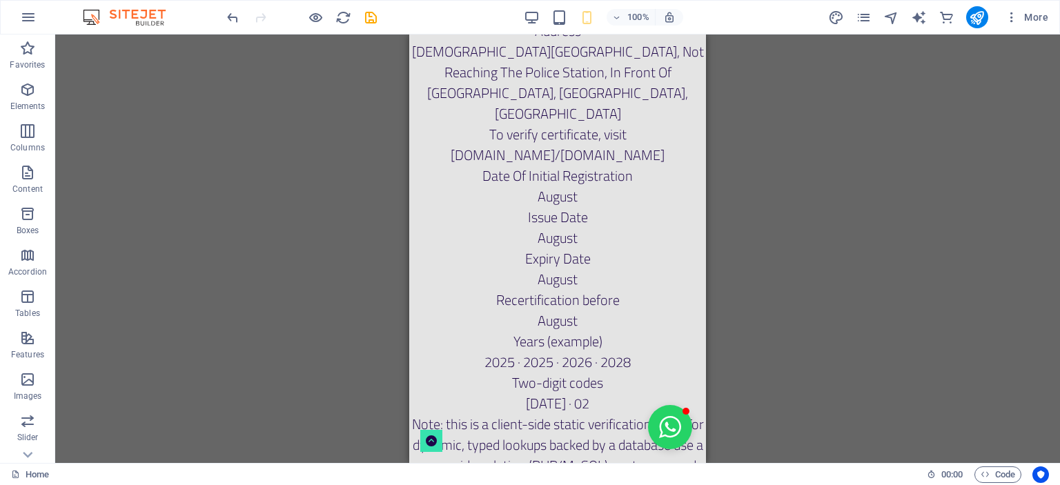
scroll to position [414, 0]
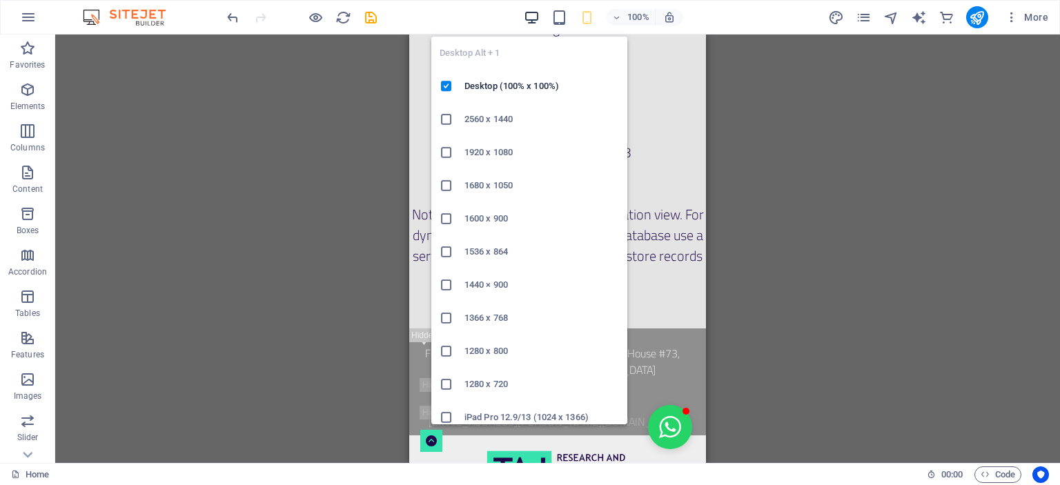
click at [535, 18] on icon "button" at bounding box center [532, 18] width 16 height 16
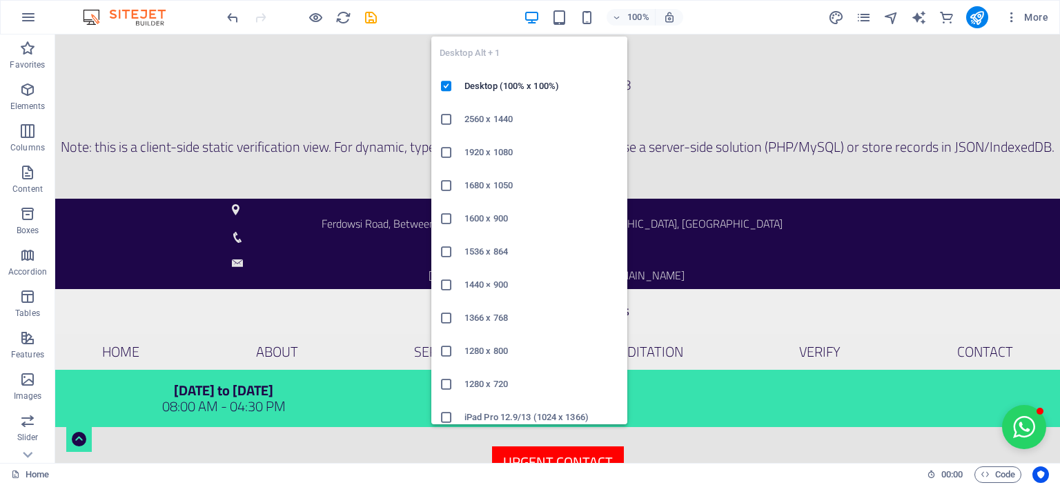
scroll to position [387, 0]
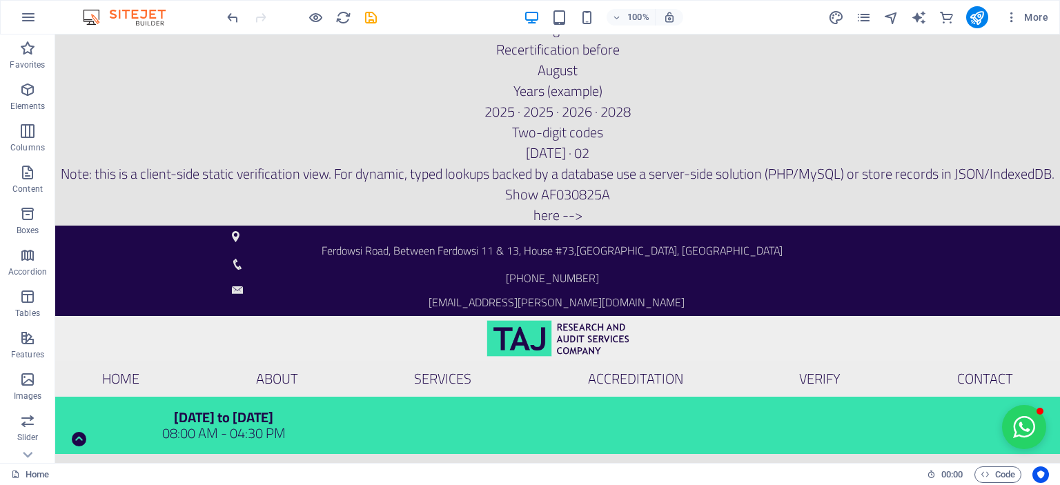
click at [280, 166] on p "Note: this is a client-side static verification view. For dynamic, typed lookup…" at bounding box center [557, 174] width 1005 height 21
drag, startPoint x: 109, startPoint y: 202, endPoint x: 420, endPoint y: 219, distance: 311.0
click at [391, 205] on div "Show AF030825A" at bounding box center [557, 194] width 1005 height 21
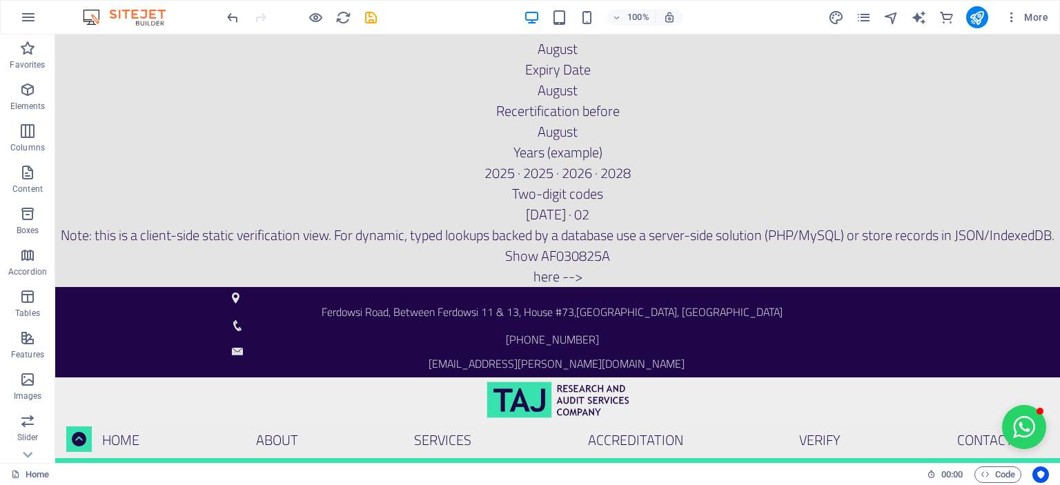
scroll to position [318, 0]
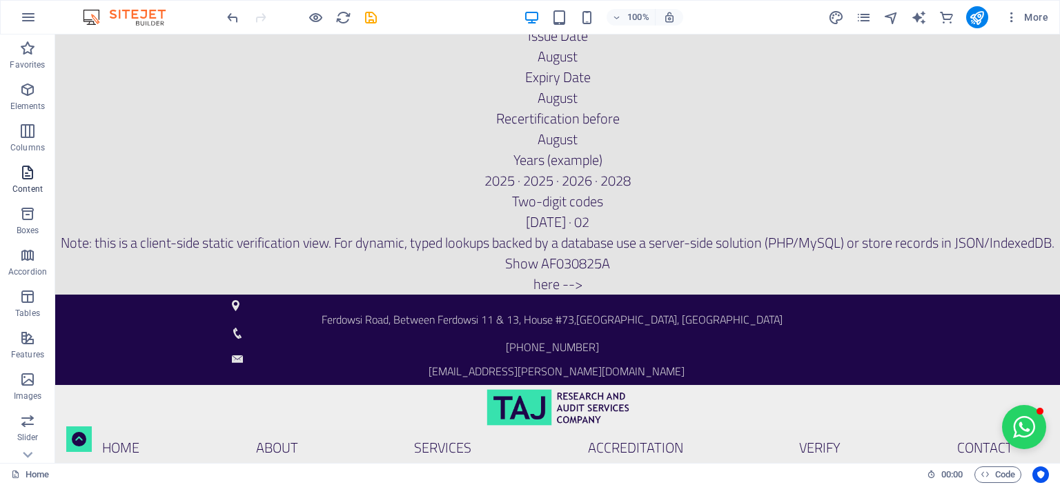
click at [35, 175] on icon "button" at bounding box center [27, 172] width 17 height 17
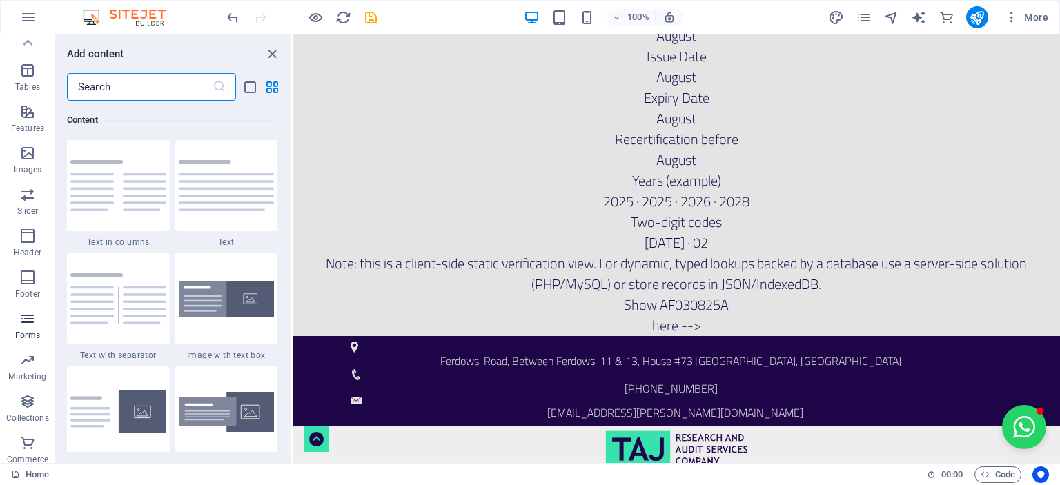
scroll to position [233, 0]
click at [23, 395] on icon "button" at bounding box center [27, 394] width 17 height 17
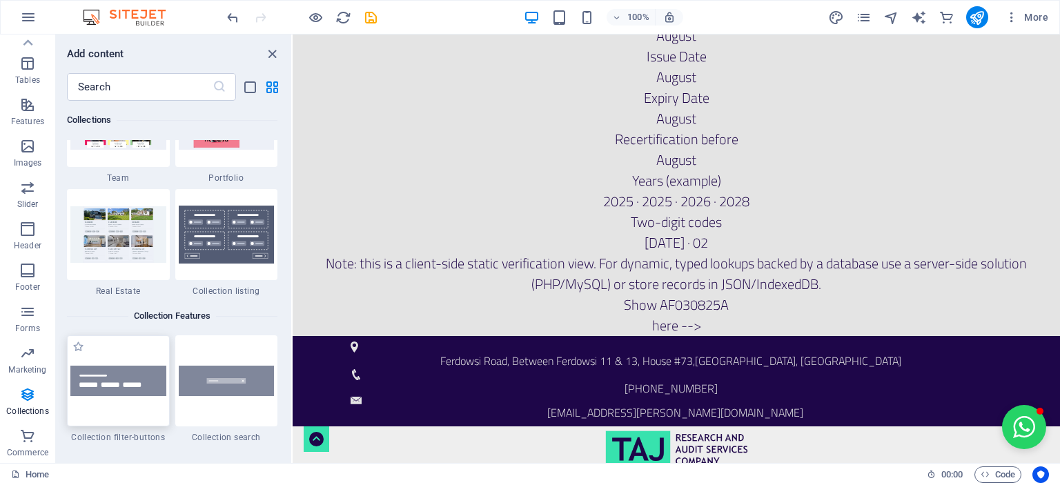
scroll to position [13048, 0]
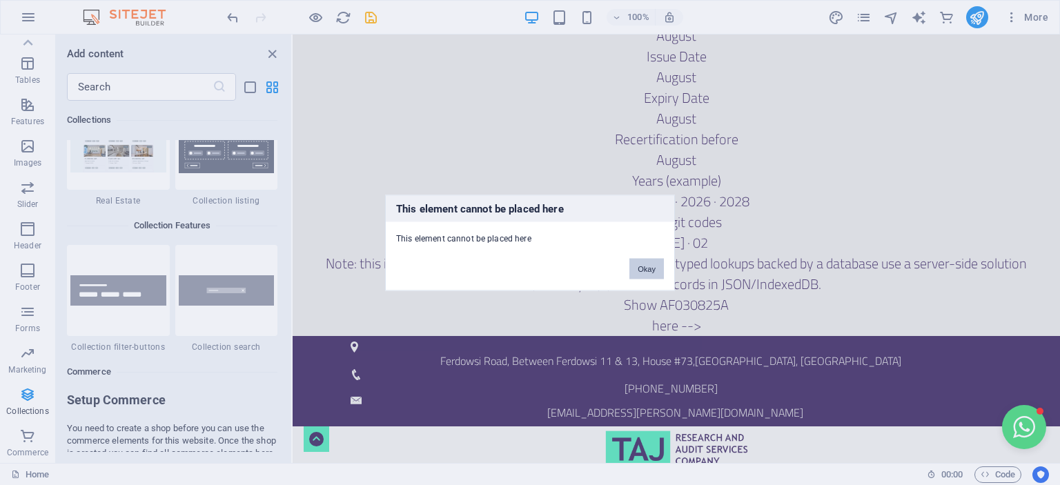
drag, startPoint x: 640, startPoint y: 263, endPoint x: 130, endPoint y: 260, distance: 510.0
click at [640, 263] on button "Okay" at bounding box center [646, 268] width 35 height 21
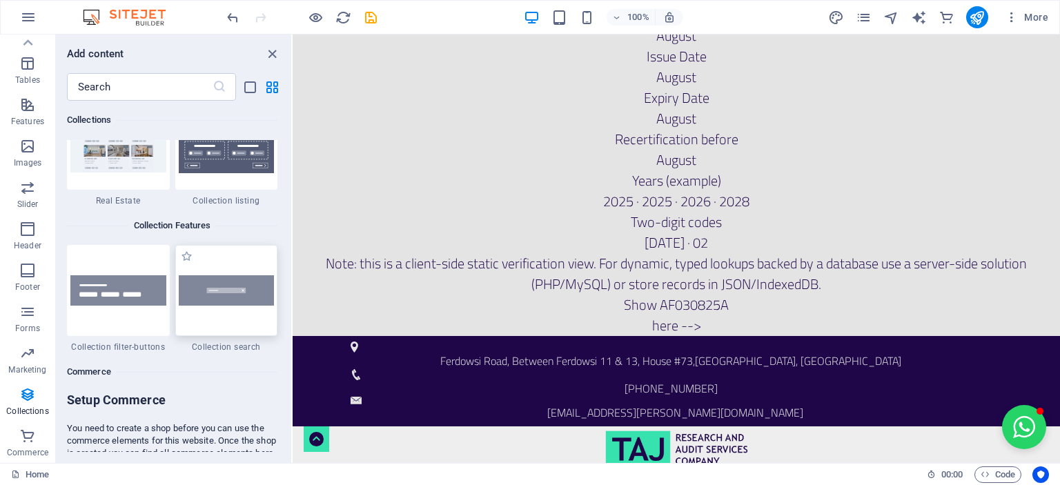
click at [240, 292] on img at bounding box center [227, 290] width 96 height 31
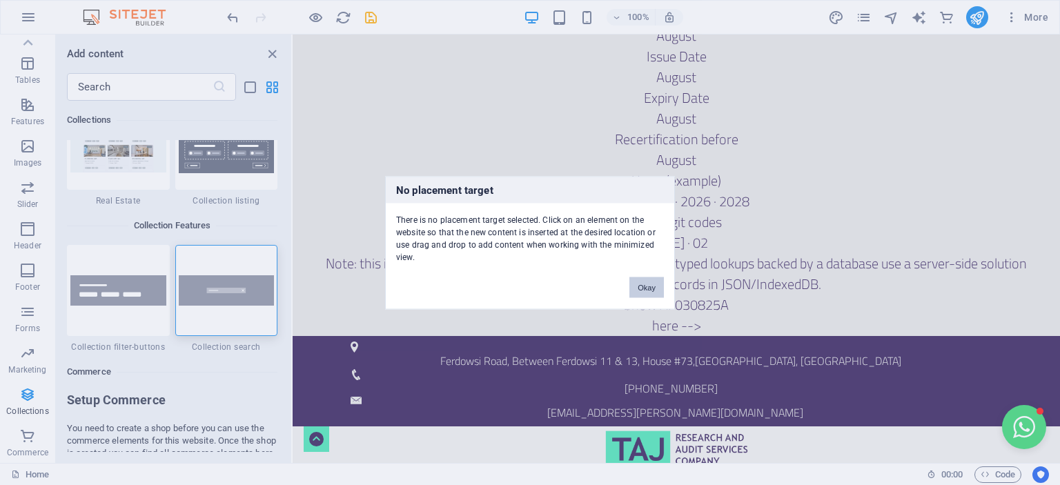
click at [639, 285] on button "Okay" at bounding box center [646, 287] width 35 height 21
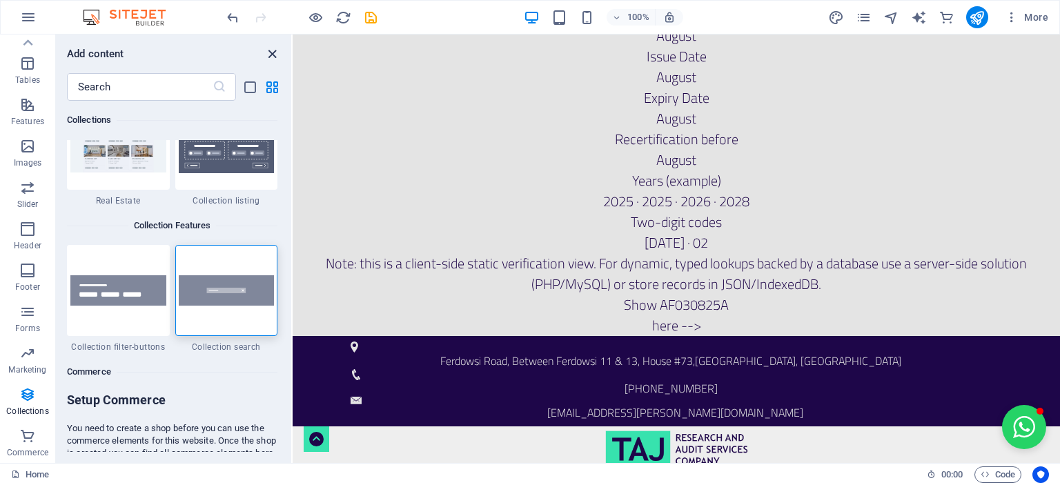
click at [271, 52] on icon "close panel" at bounding box center [272, 54] width 16 height 16
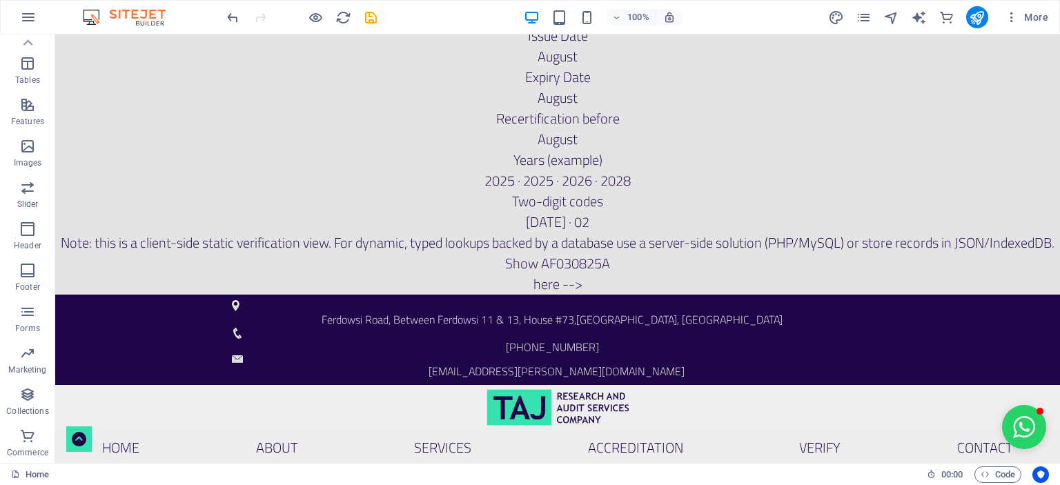
drag, startPoint x: 449, startPoint y: 243, endPoint x: 344, endPoint y: 245, distance: 105.6
click at [344, 245] on p "Note: this is a client-side static verification view. For dynamic, typed lookup…" at bounding box center [557, 243] width 1005 height 21
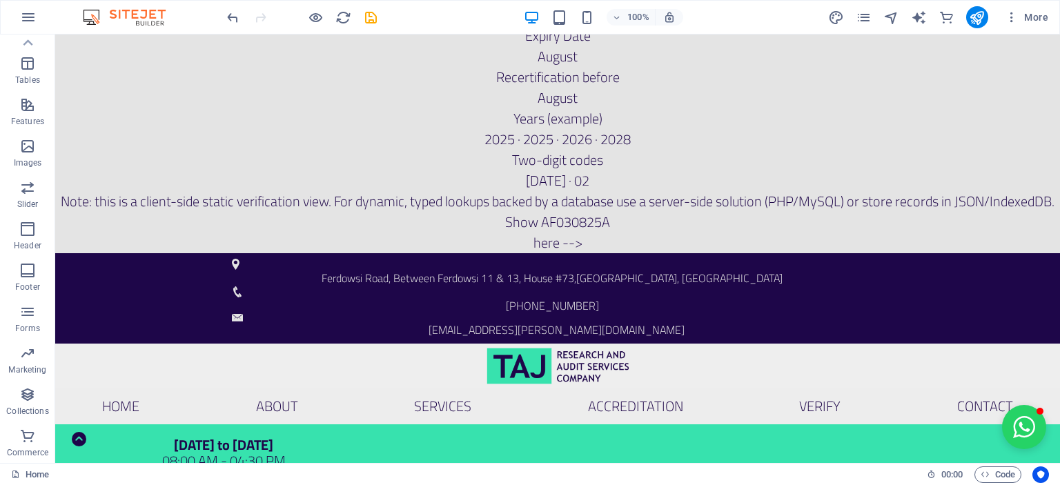
scroll to position [387, 0]
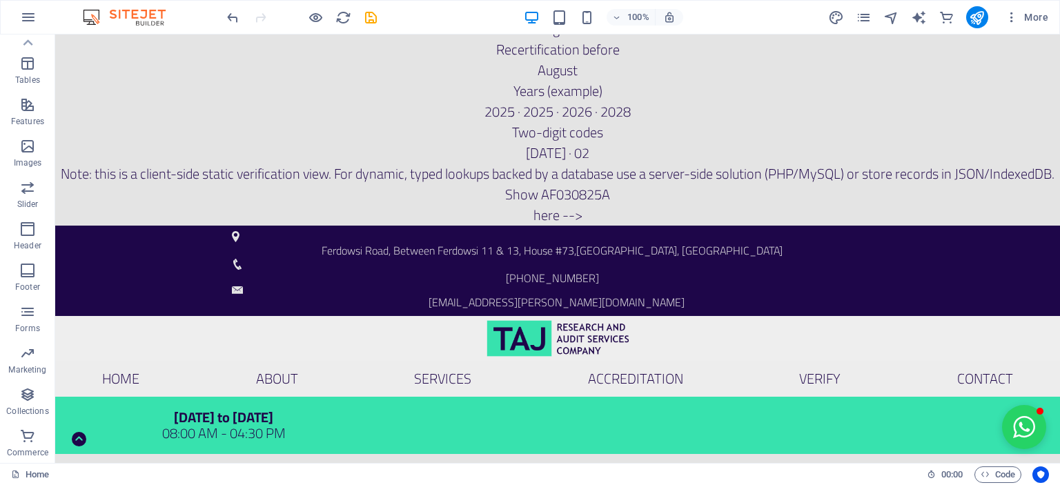
click at [370, 14] on icon "save" at bounding box center [371, 18] width 16 height 16
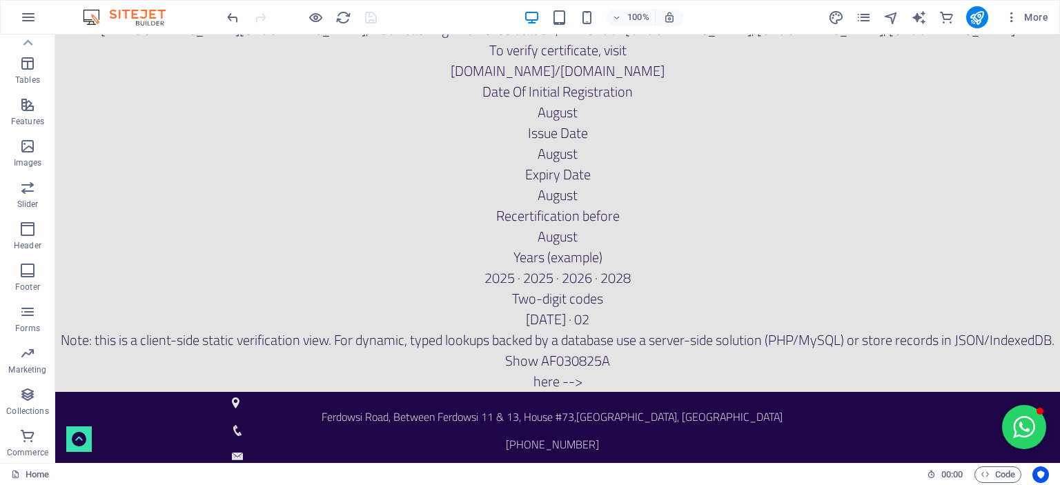
scroll to position [276, 0]
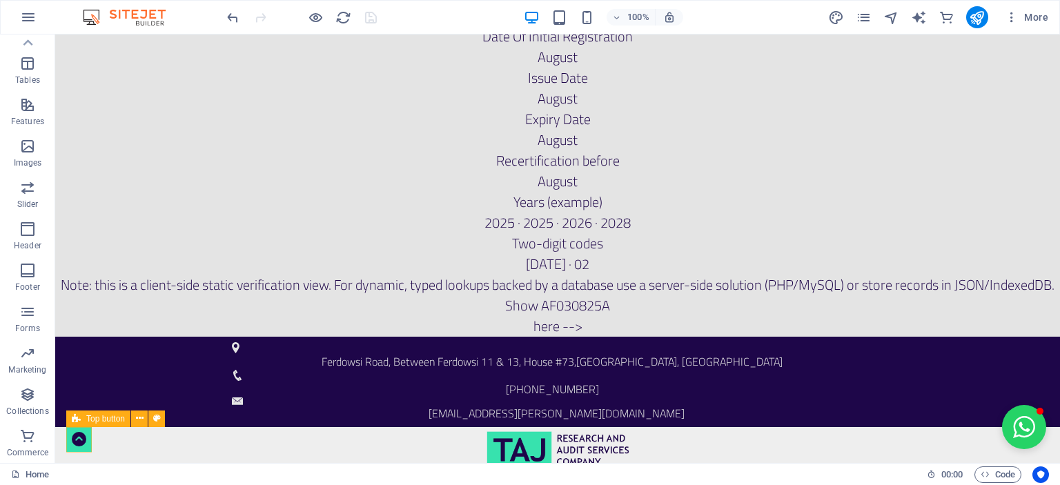
click at [78, 441] on figure at bounding box center [79, 439] width 26 height 26
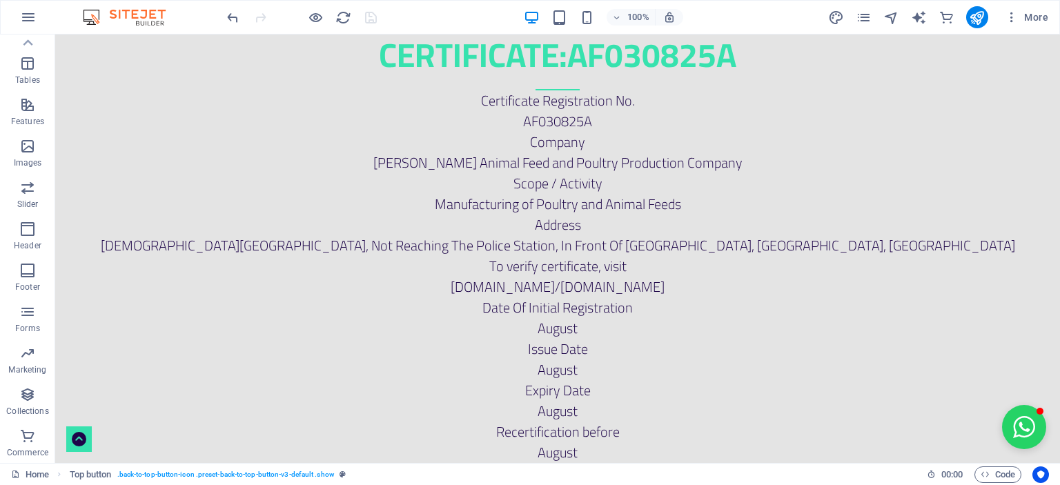
scroll to position [0, 0]
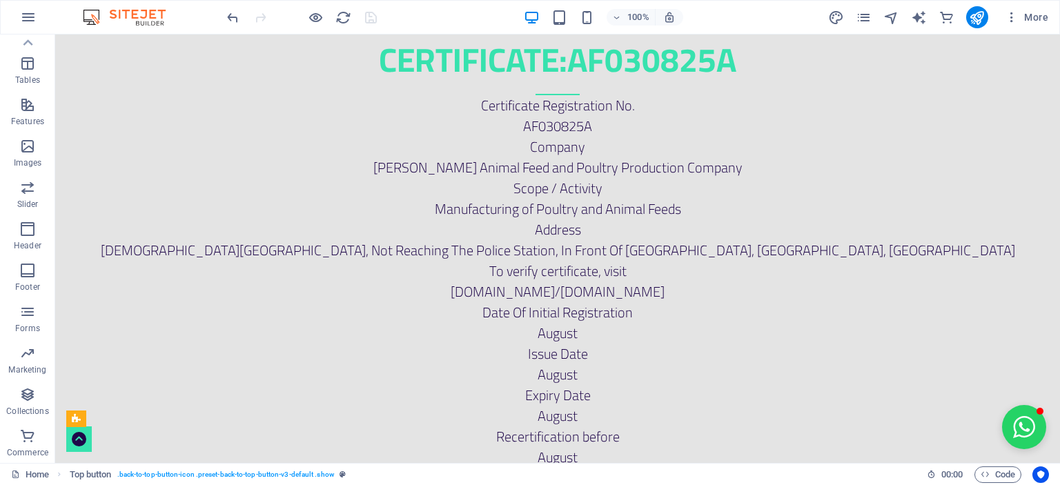
click at [157, 355] on div "Issue Date" at bounding box center [557, 354] width 1005 height 21
drag, startPoint x: 146, startPoint y: 312, endPoint x: 113, endPoint y: 303, distance: 34.3
click at [109, 304] on div "Date Of Initial Registration" at bounding box center [557, 312] width 1005 height 21
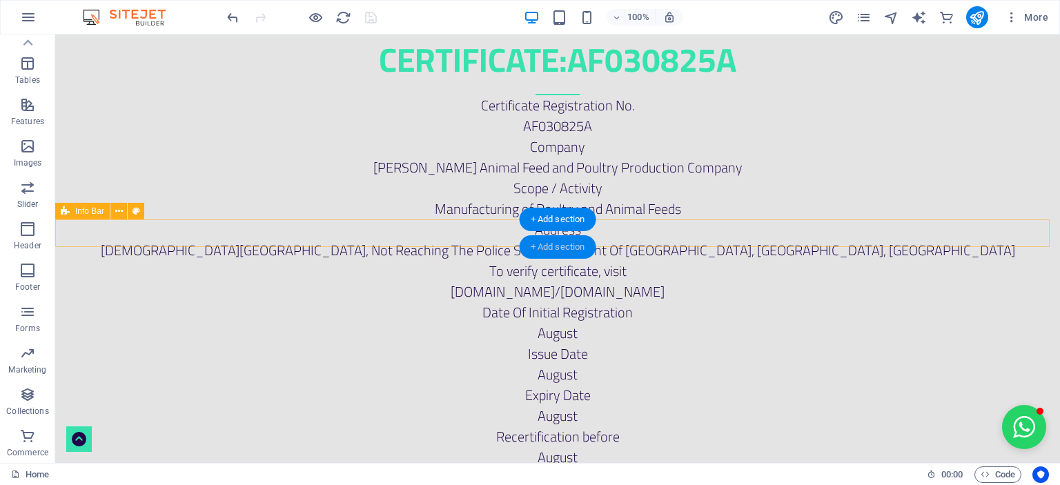
scroll to position [414, 0]
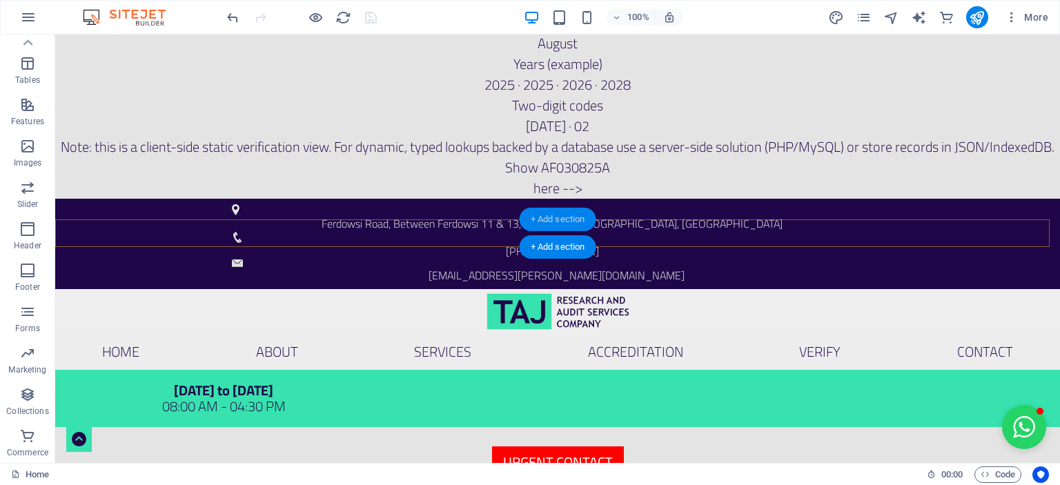
drag, startPoint x: 558, startPoint y: 221, endPoint x: 272, endPoint y: 181, distance: 288.5
click at [558, 221] on div "+ Add section" at bounding box center [558, 219] width 77 height 23
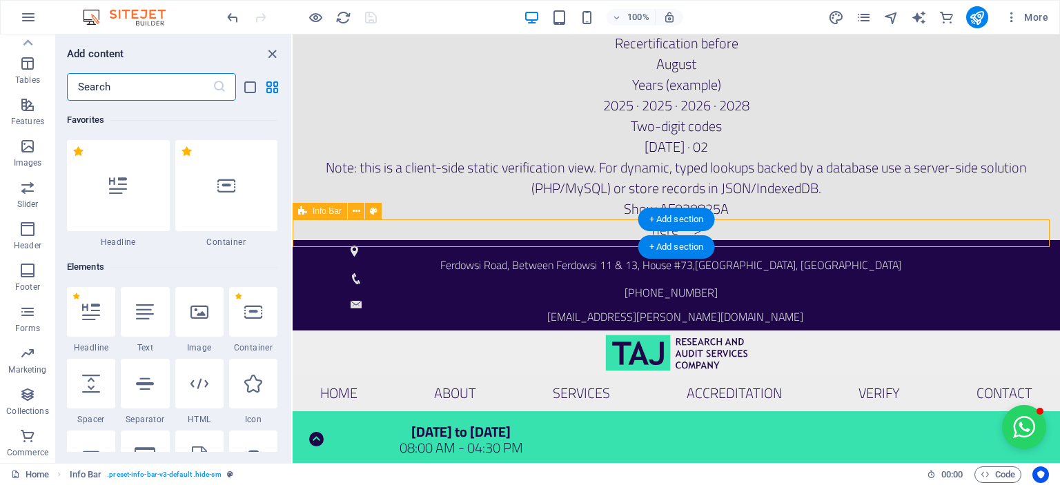
scroll to position [2415, 0]
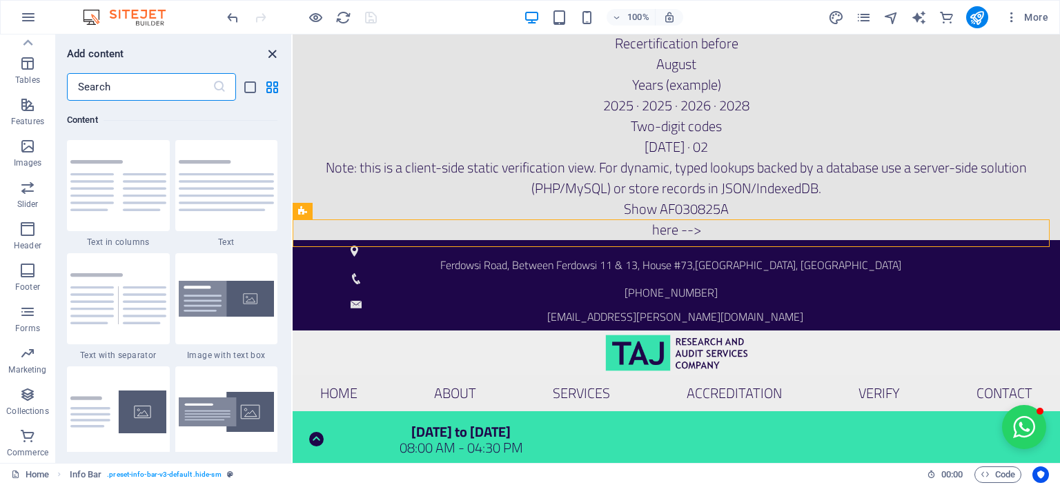
click at [270, 52] on icon "close panel" at bounding box center [272, 54] width 16 height 16
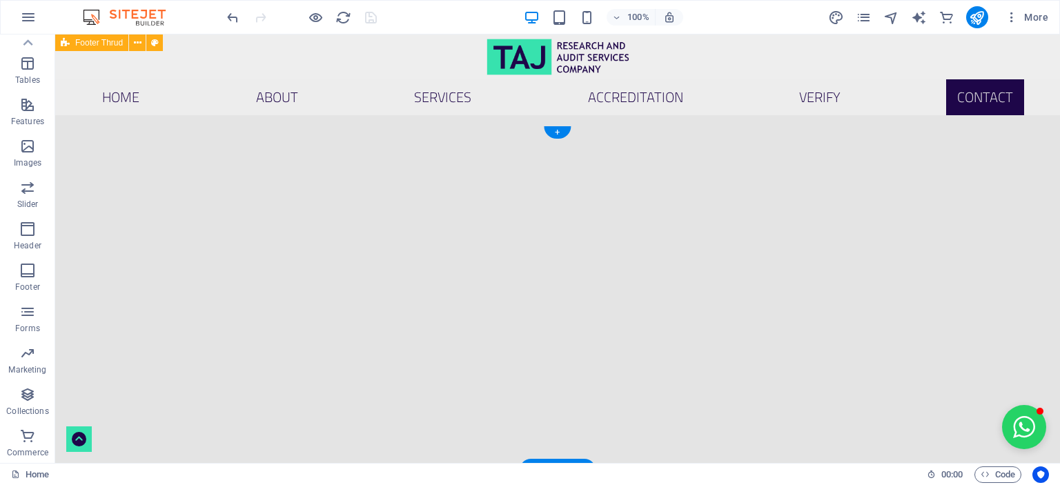
scroll to position [4762, 0]
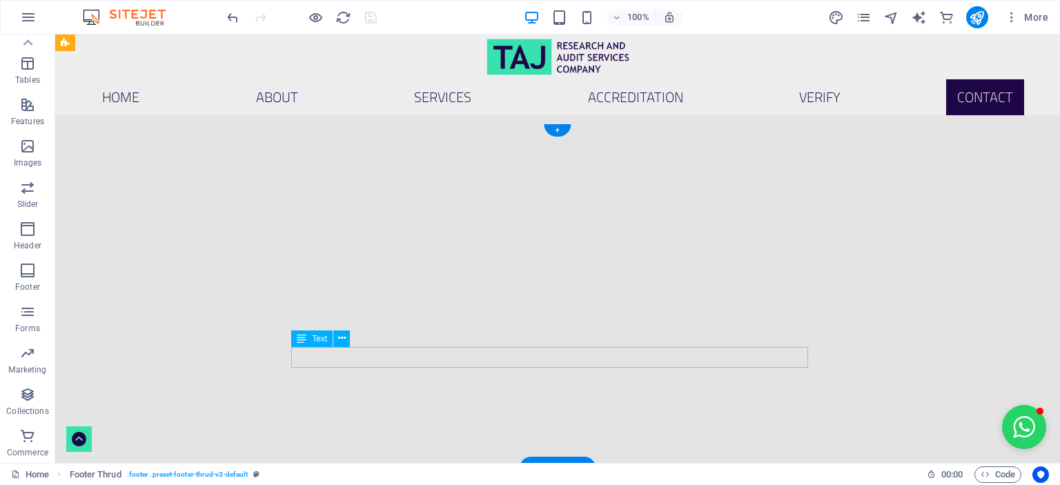
scroll to position [4838, 0]
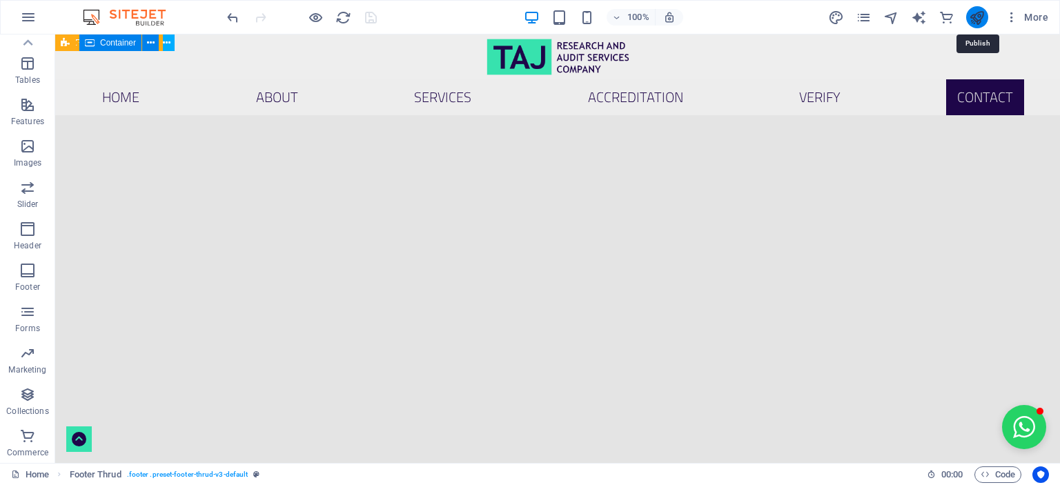
click at [979, 17] on icon "publish" at bounding box center [977, 18] width 16 height 16
